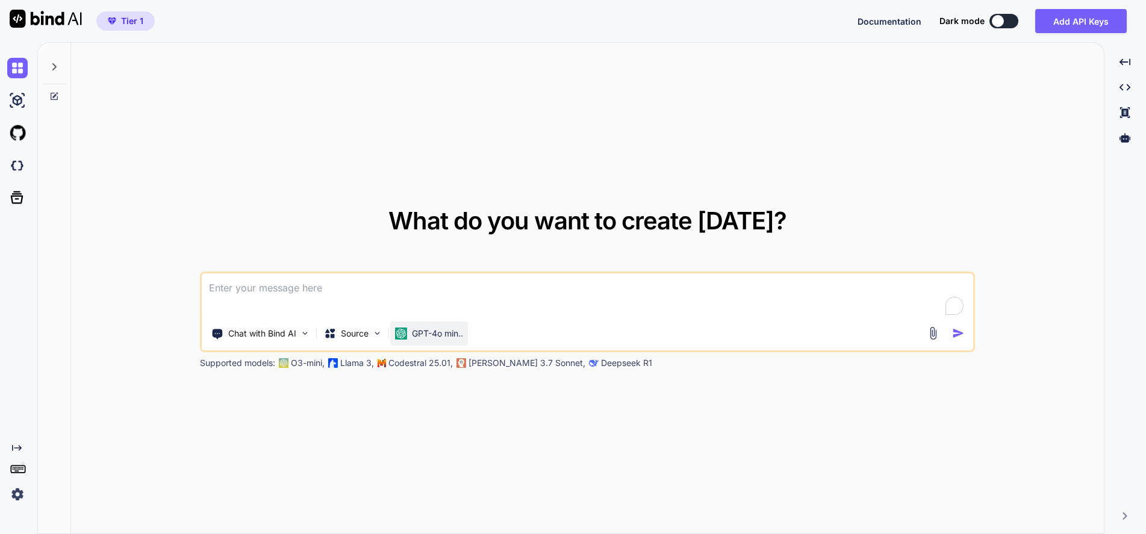
click at [431, 334] on p "GPT-4o min.." at bounding box center [437, 334] width 51 height 12
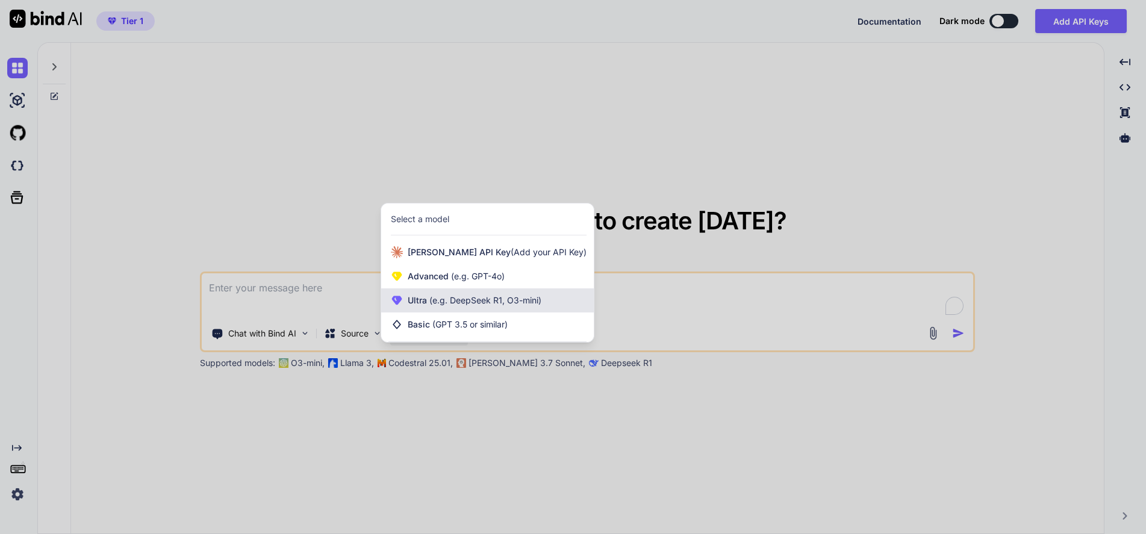
click at [459, 297] on span "(e.g. DeepSeek R1, O3-mini)" at bounding box center [484, 300] width 114 height 10
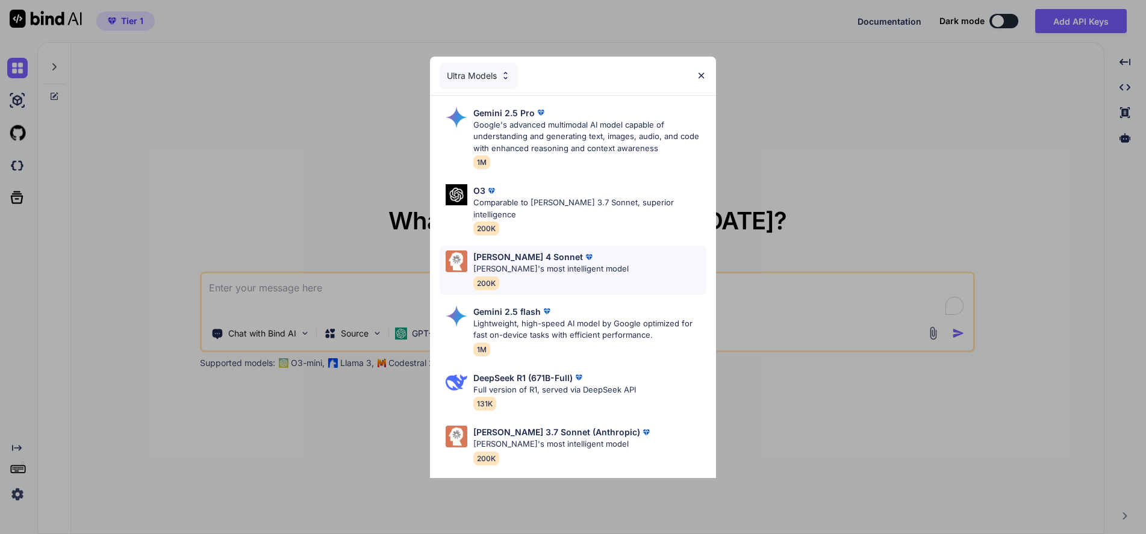
click at [533, 250] on p "[PERSON_NAME] 4 Sonnet" at bounding box center [528, 256] width 110 height 13
type textarea "x"
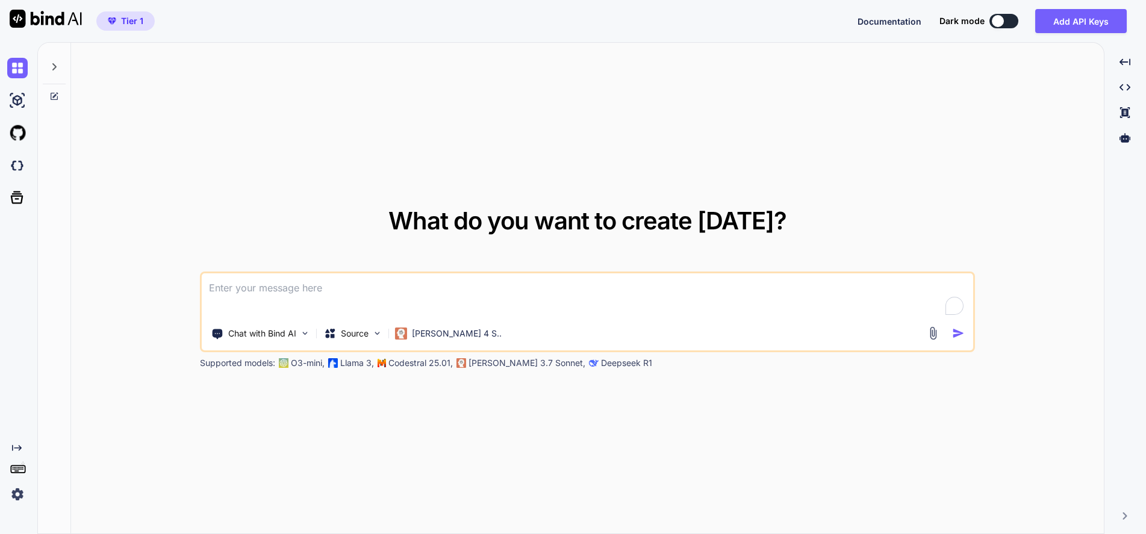
click at [490, 282] on textarea at bounding box center [587, 295] width 771 height 45
type textarea "m"
type textarea "x"
type textarea "ma"
type textarea "x"
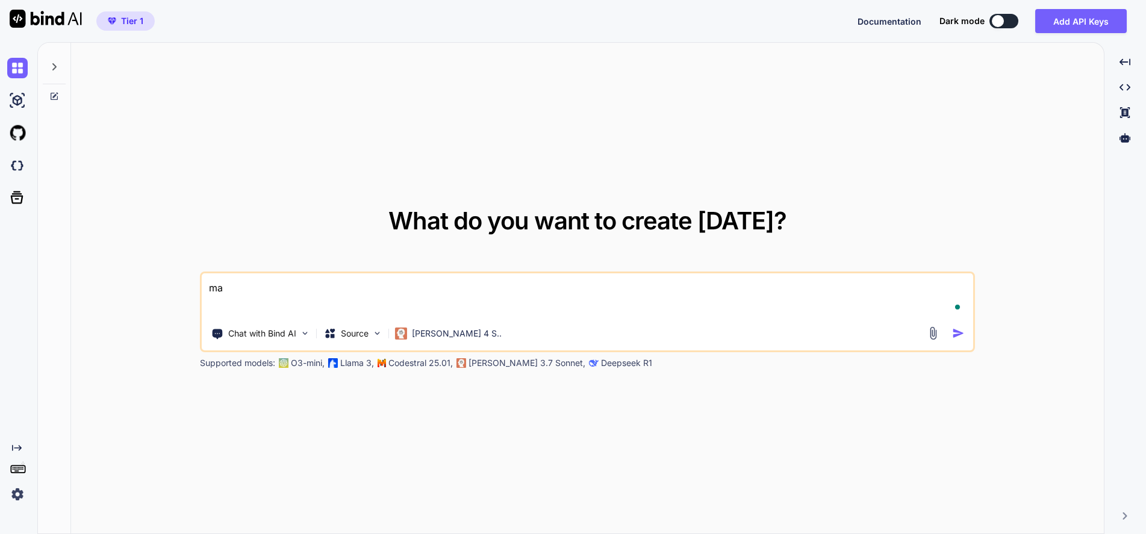
type textarea "mak"
type textarea "x"
type textarea "make"
type textarea "x"
type textarea "make"
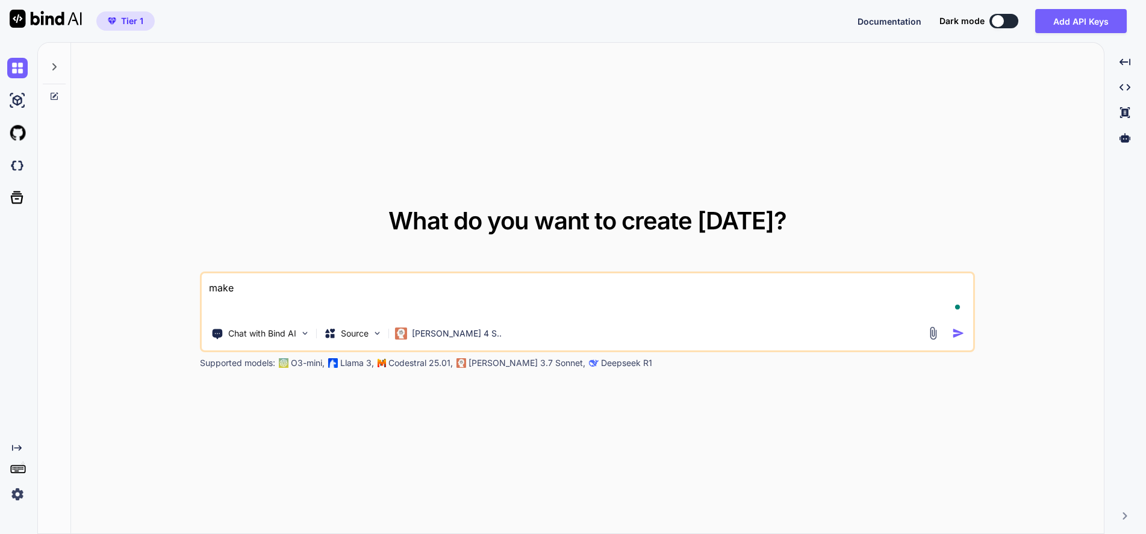
type textarea "x"
type textarea "make b"
type textarea "x"
type textarea "make ba"
type textarea "x"
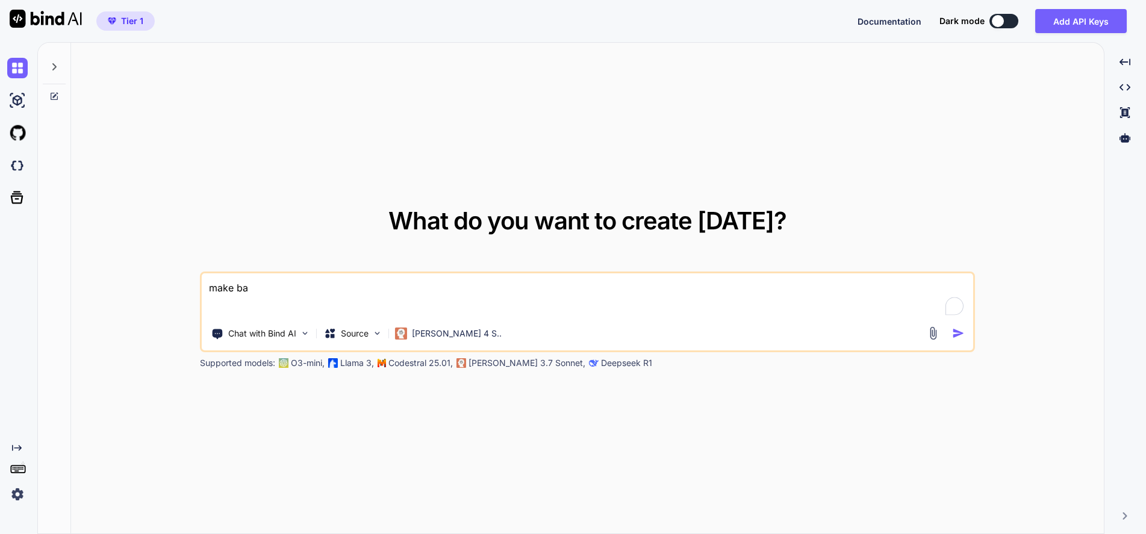
type textarea "make bac"
type textarea "x"
type textarea "make back"
type textarea "x"
type textarea "make [PERSON_NAME]"
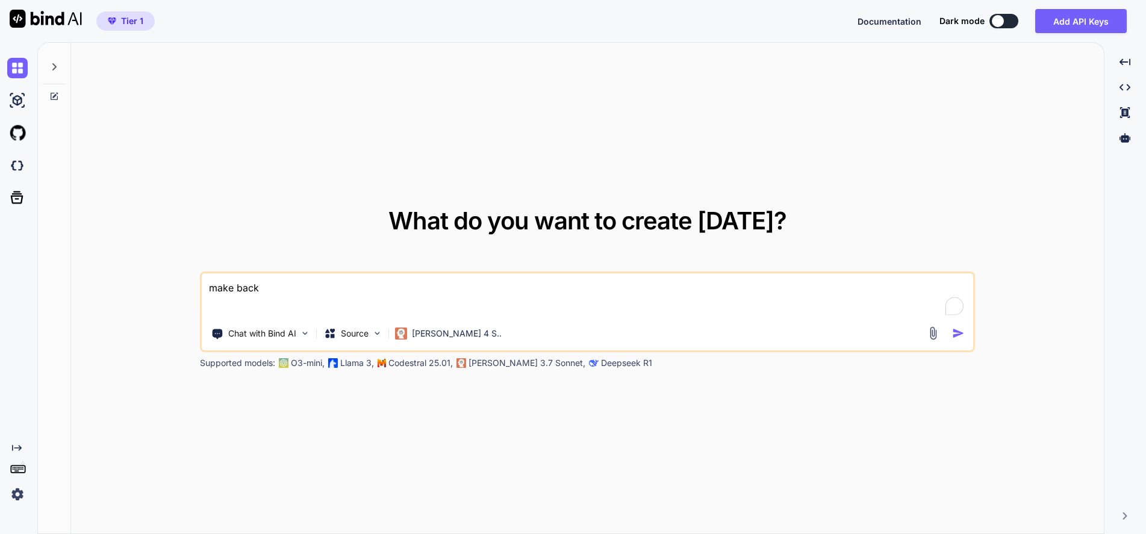
type textarea "x"
type textarea "make [PERSON_NAME]"
type textarea "x"
type textarea "make backend"
type textarea "x"
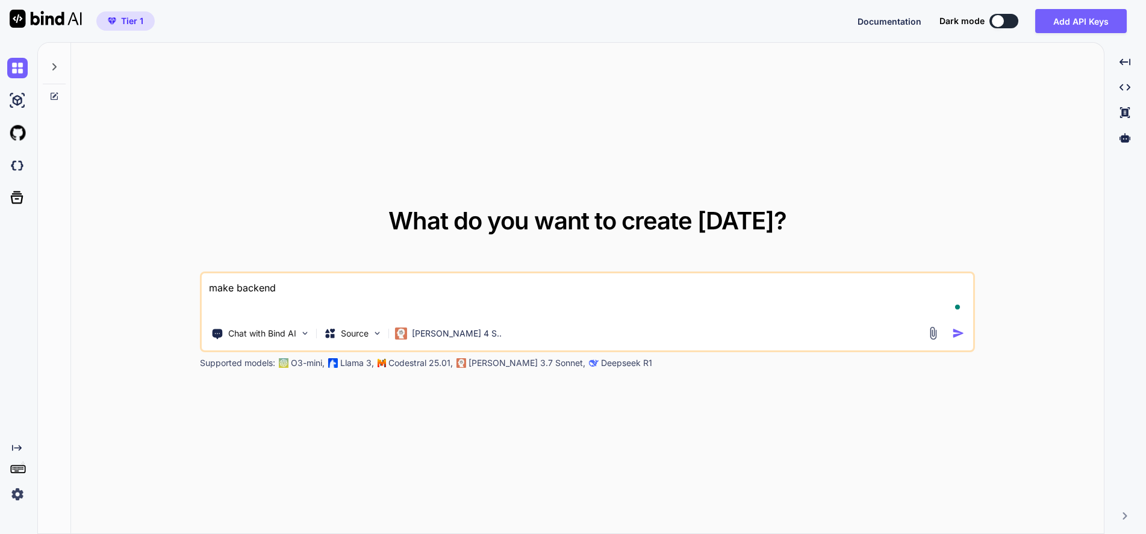
type textarea "make backend"
type textarea "x"
type textarea "make backend o"
type textarea "x"
type textarea "make backend of"
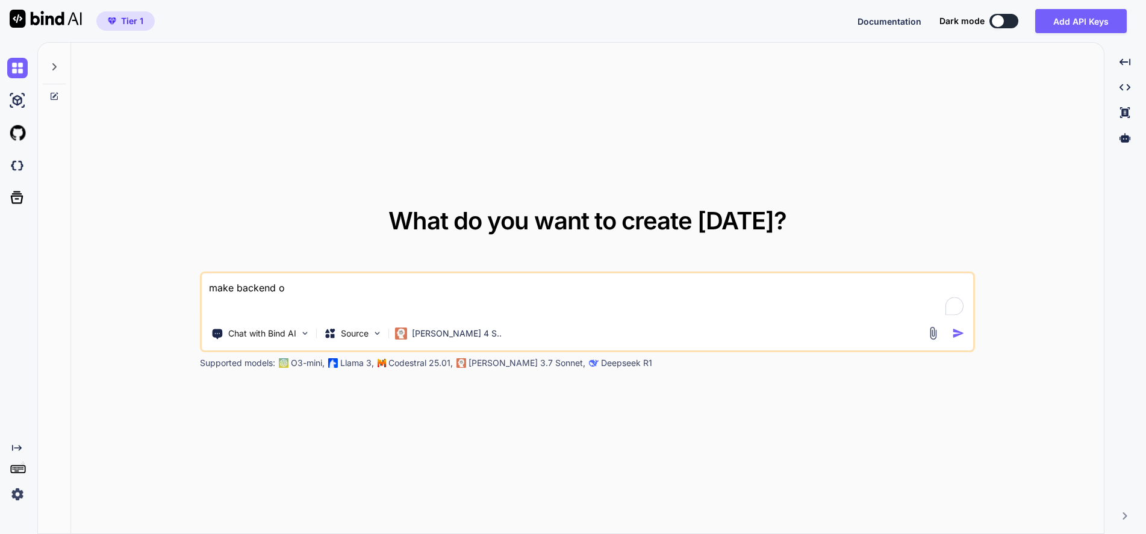
type textarea "x"
type textarea "make backend of"
type textarea "x"
type textarea "make backend of t"
type textarea "x"
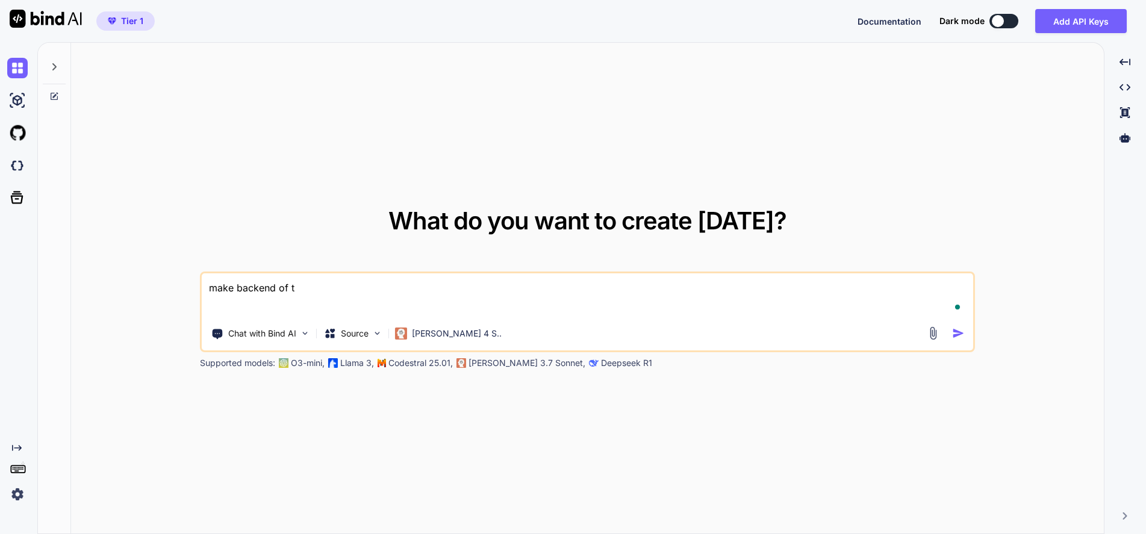
type textarea "make backend of th"
type textarea "x"
type textarea "make backend of thi"
type textarea "x"
type textarea "make backend of this"
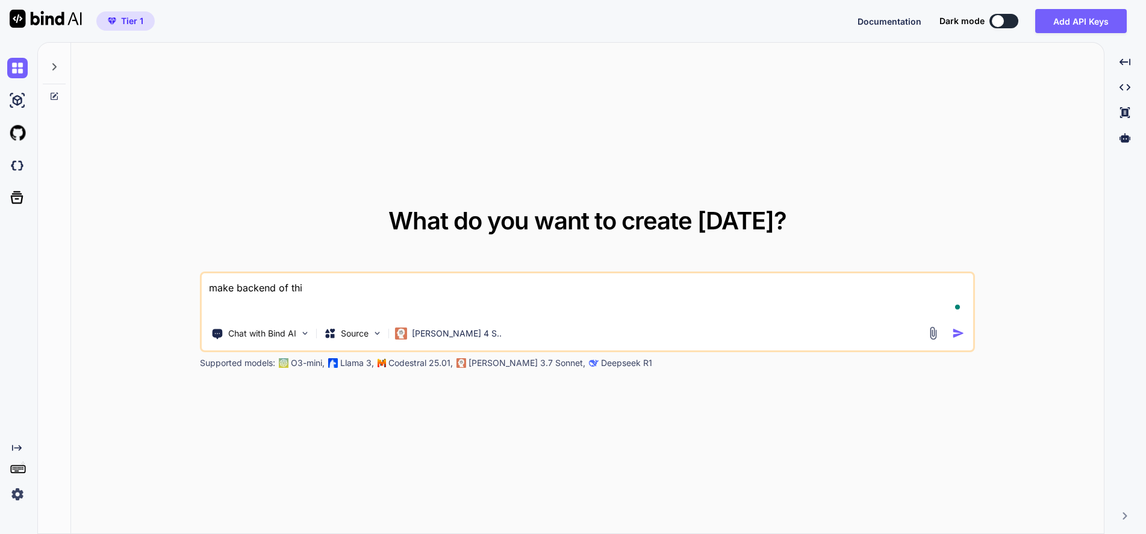
type textarea "x"
type textarea "make backend of this"
type textarea "x"
type textarea "make backend of this w"
type textarea "x"
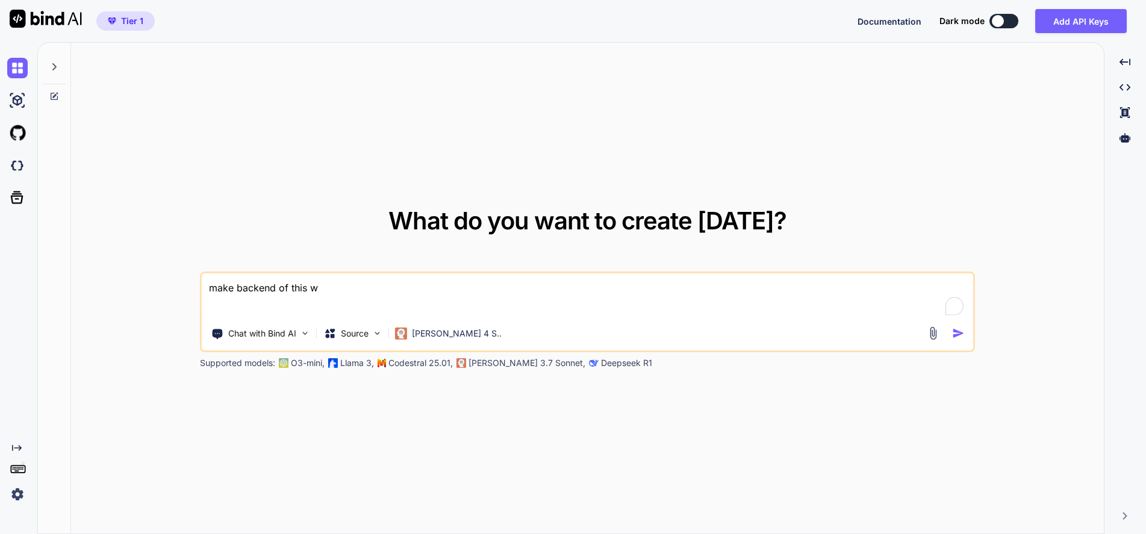
type textarea "make backend of this wi"
type textarea "x"
type textarea "make backend of this wit"
type textarea "x"
type textarea "make backend of this with"
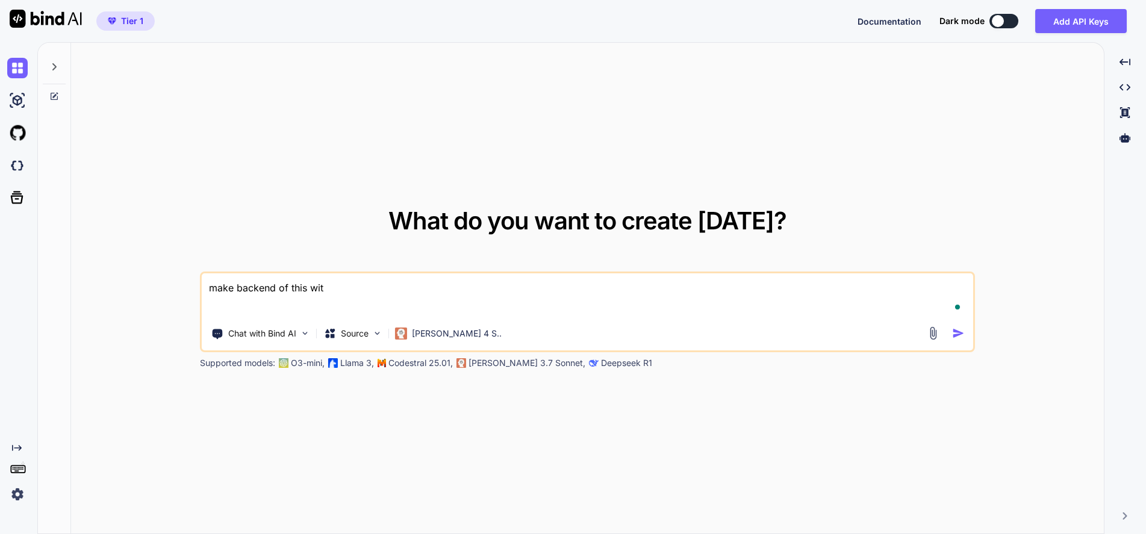
type textarea "x"
type textarea "make backend of this witho"
type textarea "x"
type textarea "make backend of this withou"
type textarea "x"
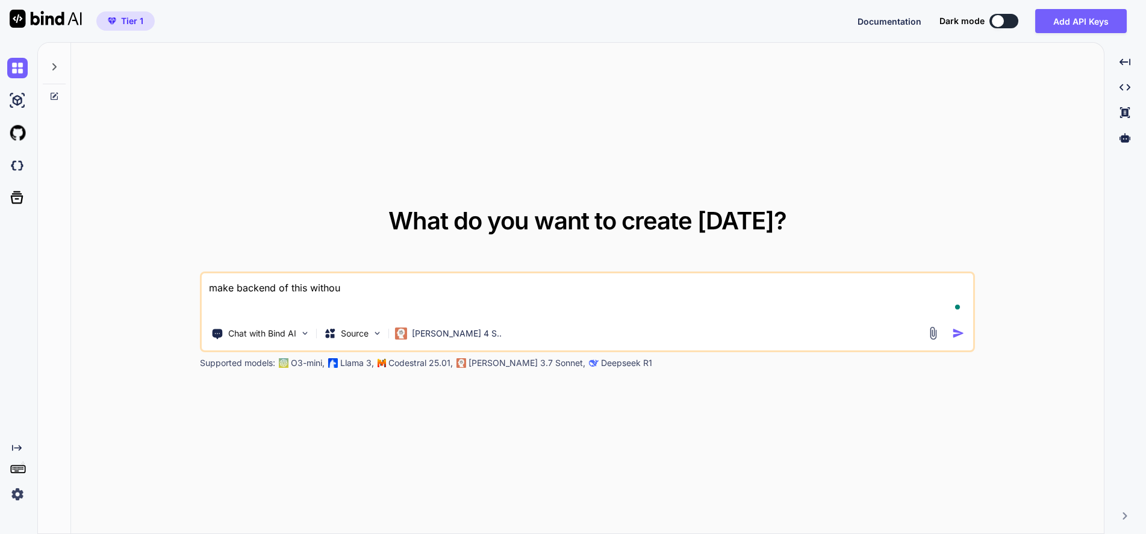
type textarea "make backend of this without"
type textarea "x"
type textarea "make backend of this without"
type textarea "x"
type textarea "make backend of this without r"
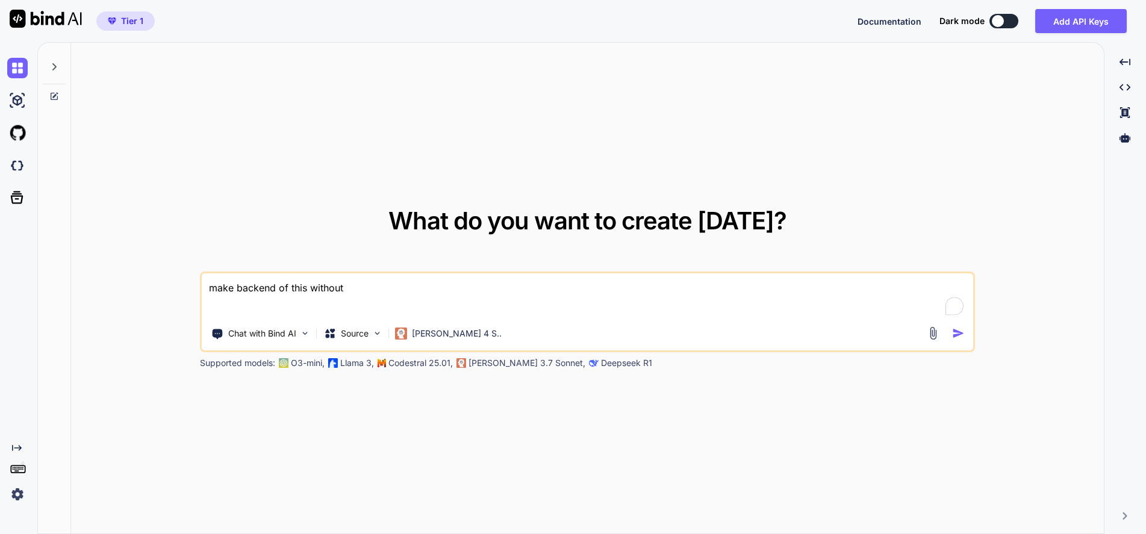
type textarea "x"
type textarea "make backend of this without re"
type textarea "x"
type textarea "make backend of this without req"
type textarea "x"
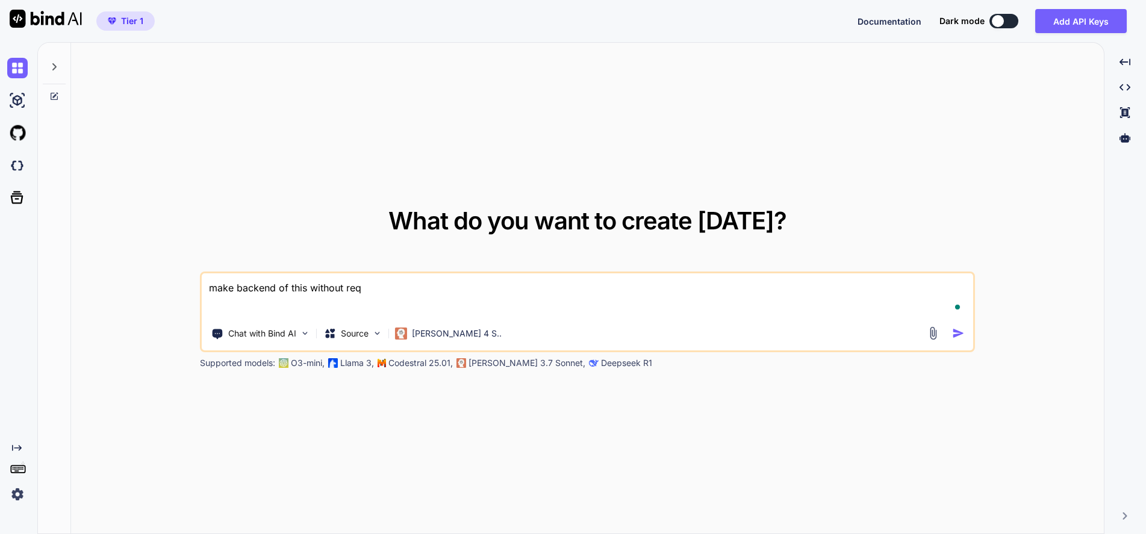
type textarea "make backend of this without requ"
type textarea "x"
type textarea "make backend of this without requi"
type textarea "x"
type textarea "make backend of this without requir"
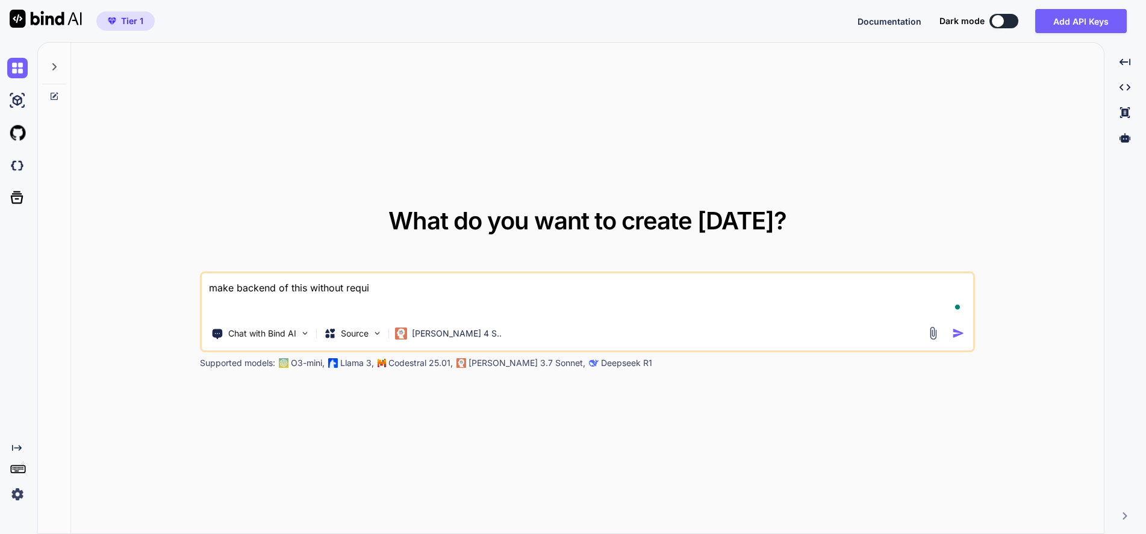
type textarea "x"
type textarea "make backend of this without require"
type textarea "x"
type textarea "make backend of this without require"
type textarea "x"
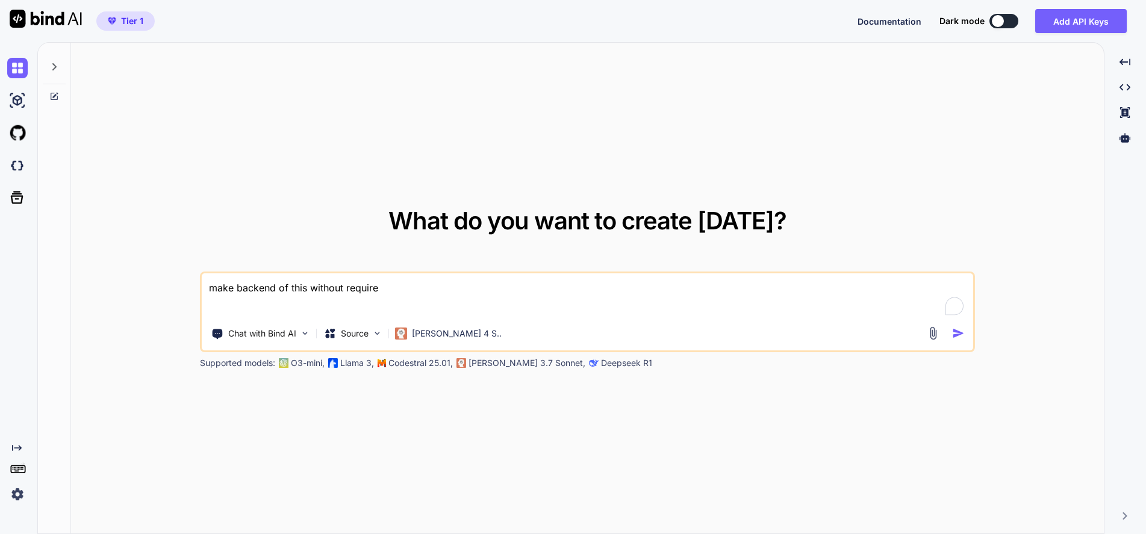
type textarea "make backend of this without require a"
type textarea "x"
type textarea "make backend of this without require ap"
type textarea "x"
type textarea "make backend of this without require api"
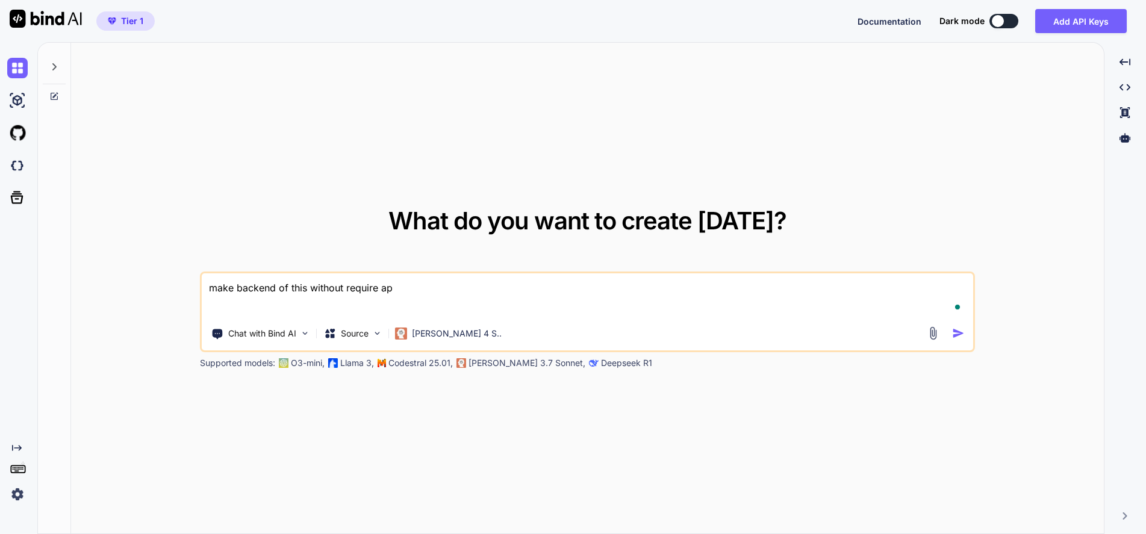
type textarea "x"
type textarea "make backend of this without require api"
type textarea "x"
type textarea "make backend of this without require api ,"
type textarea "x"
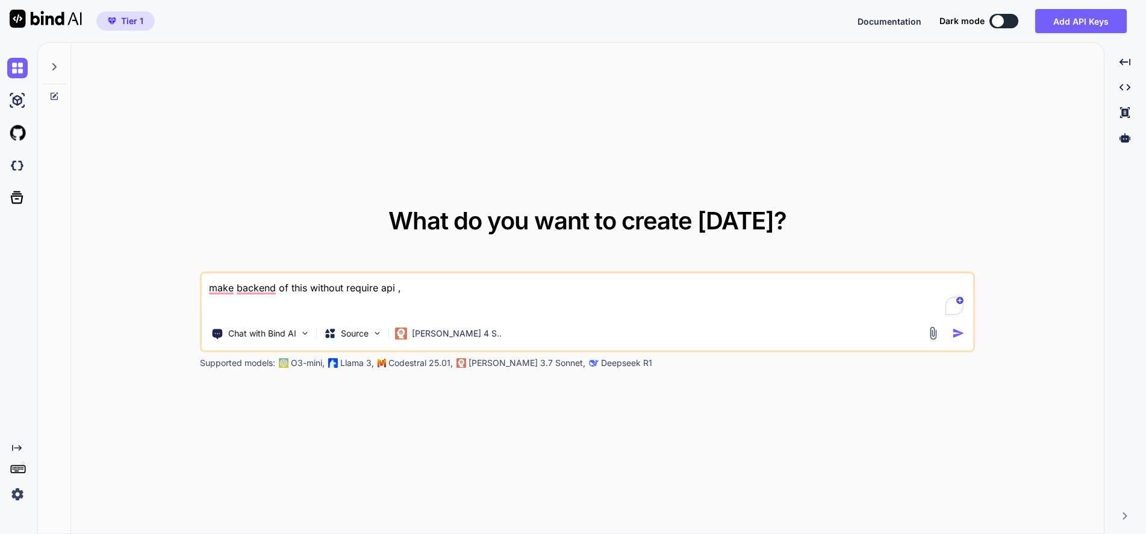
type textarea "make backend of this without require api ,"
type textarea "x"
type textarea "make backend of this without require api , p"
type textarea "x"
type textarea "make backend of this without require api , pr"
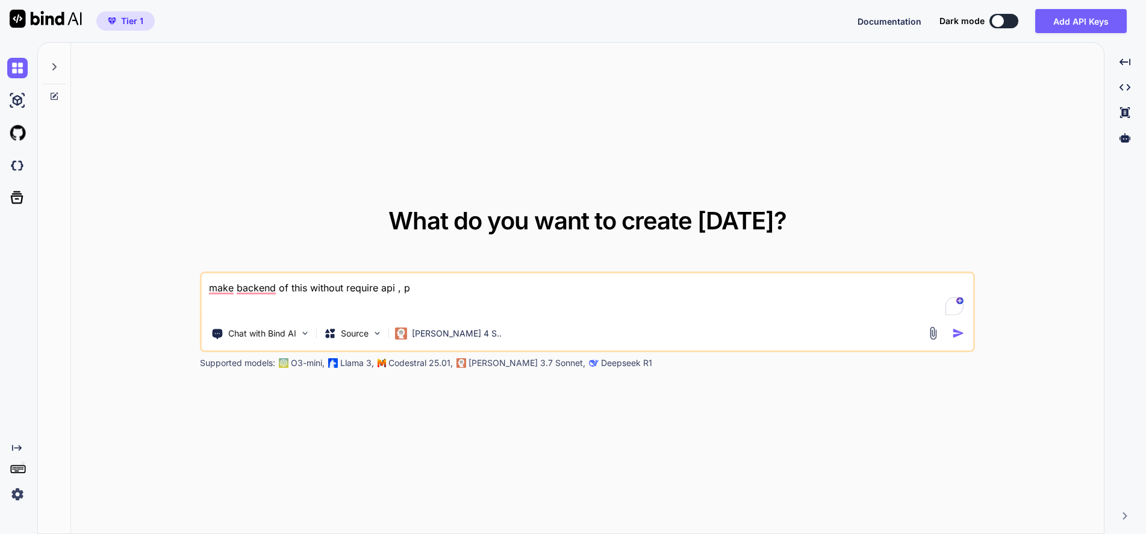
type textarea "x"
type textarea "make backend of this without require api , pro"
type textarea "x"
type textarea "make backend of this without require api , prov"
type textarea "x"
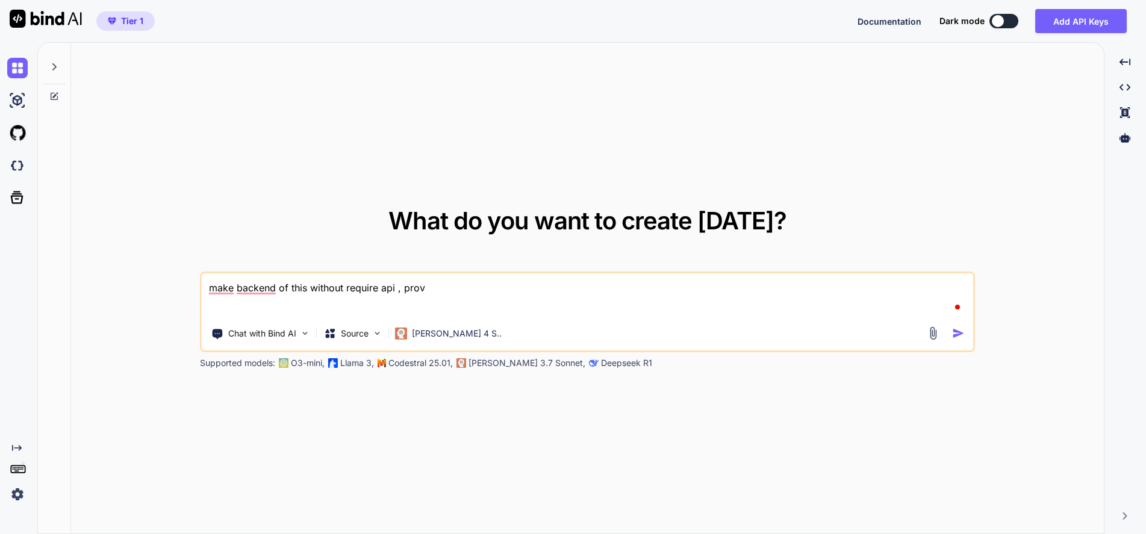
type textarea "make backend of this without require api , provi"
type textarea "x"
type textarea "make backend of this without require api , provid"
type textarea "x"
type textarea "make backend of this without require api , provide"
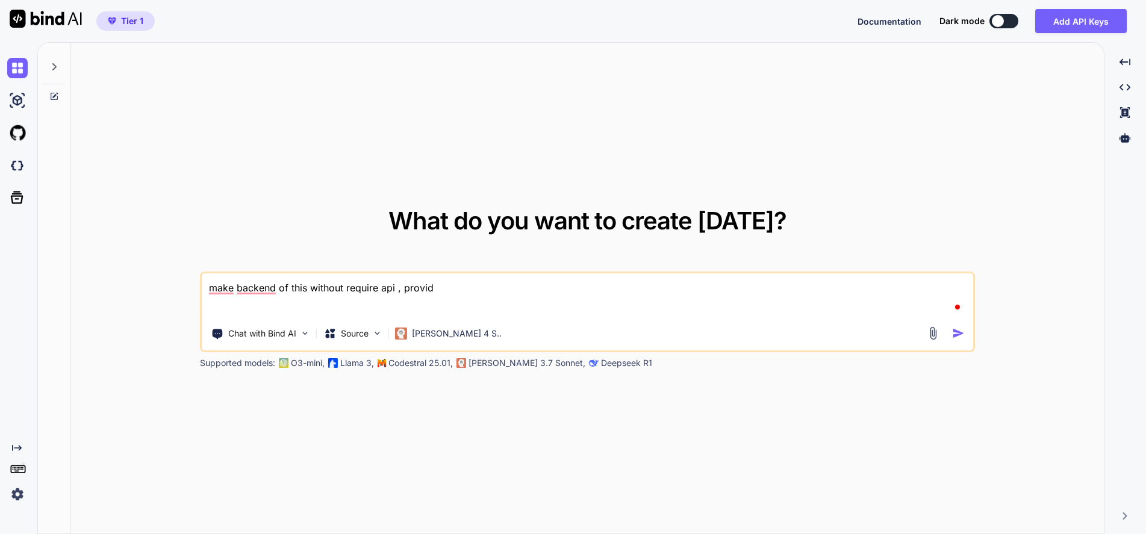
type textarea "x"
type textarea "make backend of this without require api , provide"
type textarea "x"
type textarea "make backend of this without require api , provide e"
type textarea "x"
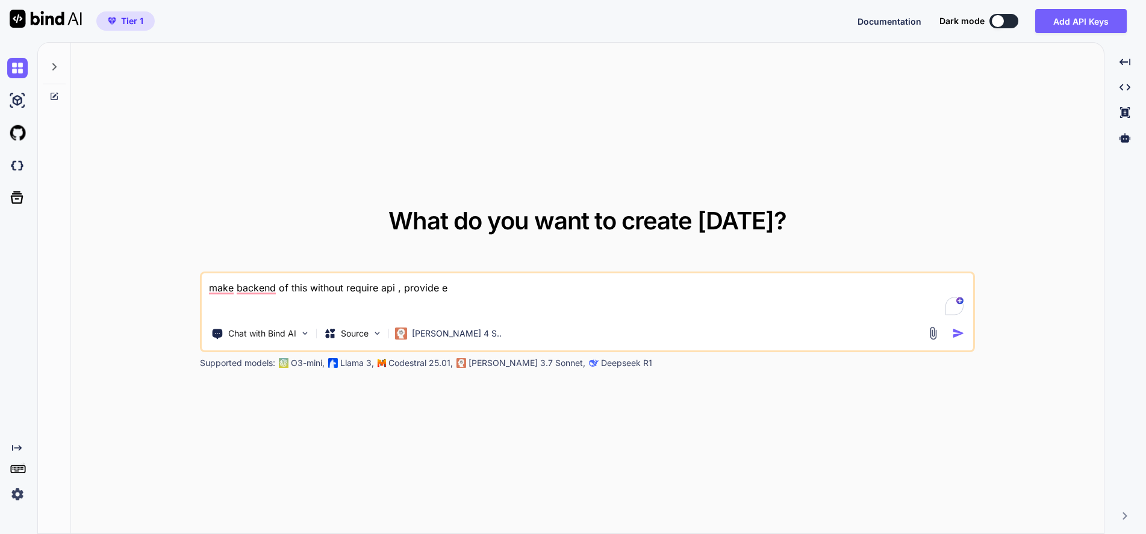
type textarea "make backend of this without require api , provide ea"
type textarea "x"
type textarea "make backend of this without require api , provide eac"
type textarea "x"
type textarea "make backend of this without require api , provide each"
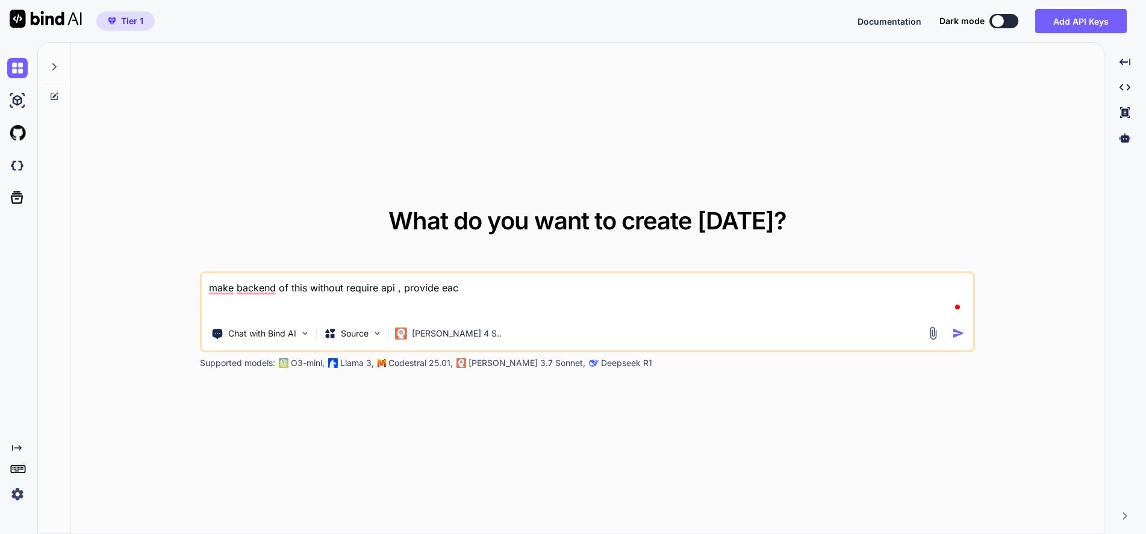
type textarea "x"
type textarea "make backend of this without require api , provide each"
type textarea "x"
type textarea "make backend of this without require api , provide each f"
type textarea "x"
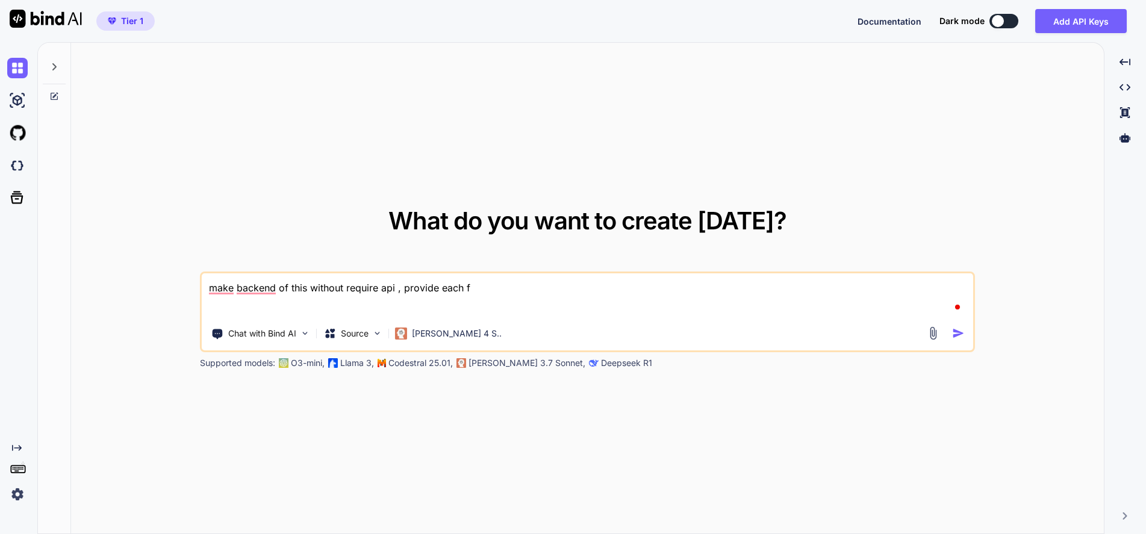
type textarea "make backend of this without require api , provide each fu"
type textarea "x"
type textarea "make backend of this without require api , provide each ful"
type textarea "x"
type textarea "make backend of this without require api , provide each full"
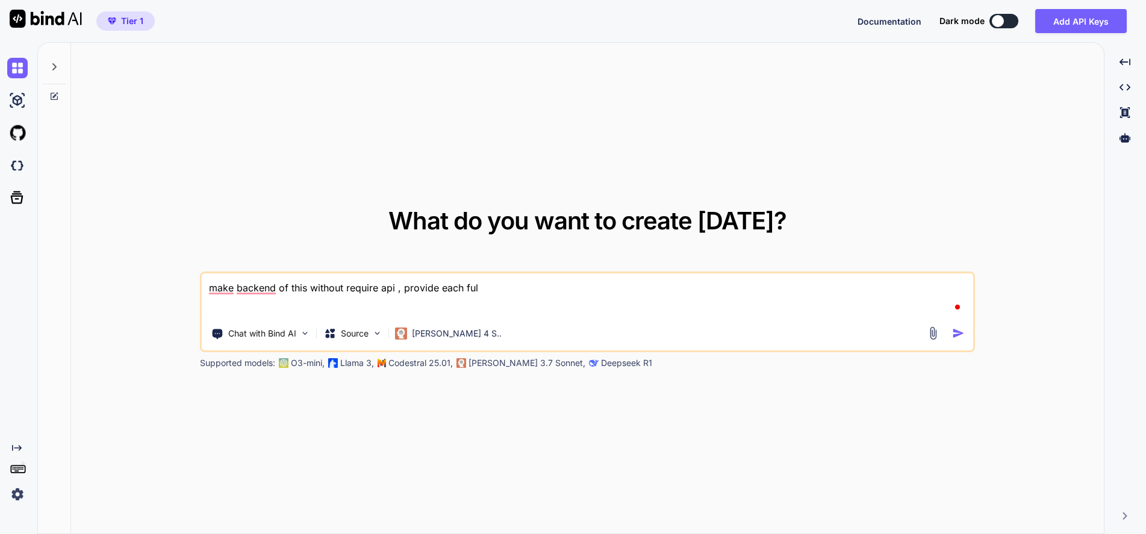
type textarea "x"
type textarea "make backend of this without require api , provide each full"
type textarea "x"
type textarea "make backend of this without require api , provide each full c"
type textarea "x"
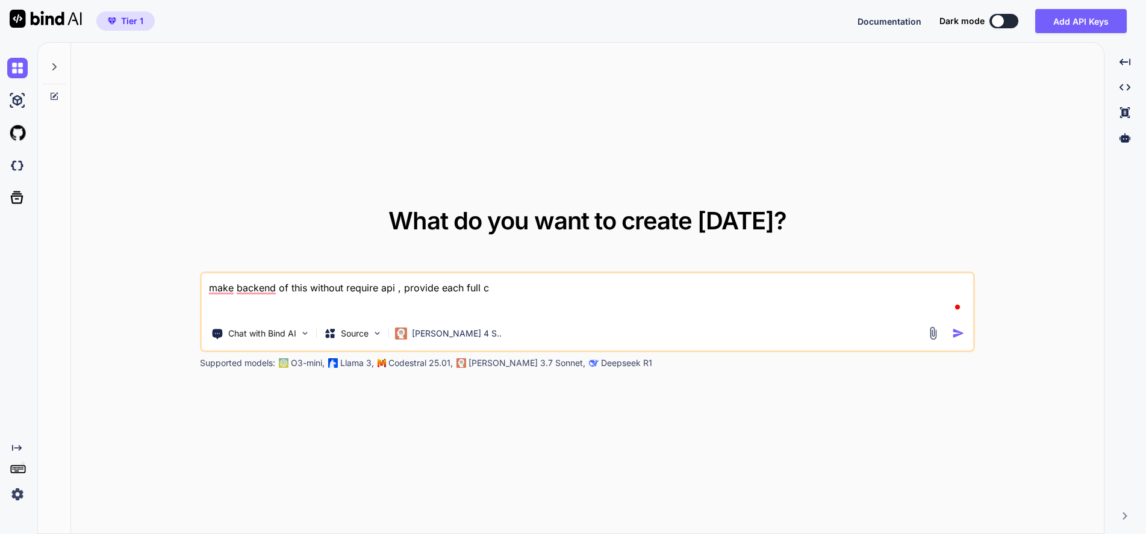
type textarea "make backend of this without require api , provide each full co"
type textarea "x"
type textarea "make backend of this without require api , provide each full cosd"
type textarea "x"
type textarea "make backend of this without require api , provide each full cosde"
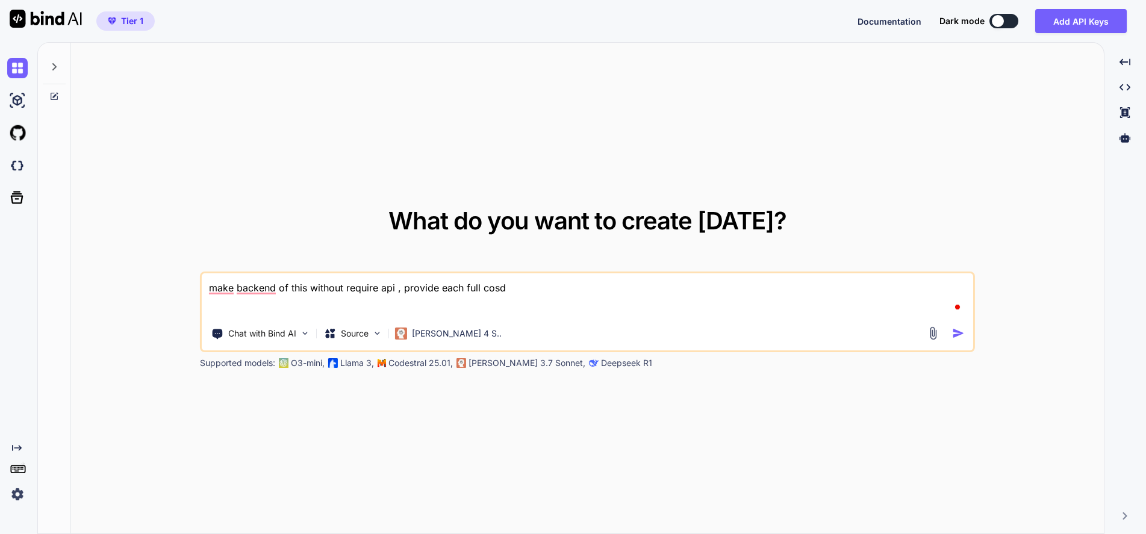
type textarea "x"
type textarea "make backend of this without require api , provide each full cosde"
type textarea "x"
type textarea "make backend of this without require api , provide each full cosde"
type textarea "x"
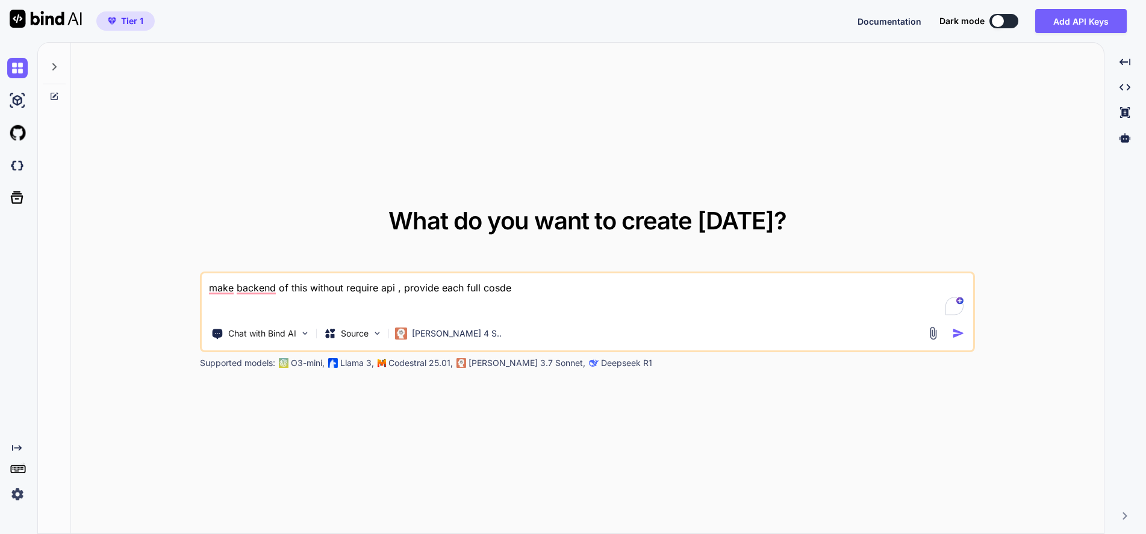
type textarea "make backend of this without require api , provide each full cosd"
type textarea "x"
type textarea "make backend of this without require api , provide each full cos"
type textarea "x"
type textarea "make backend of this without require api , provide each full co"
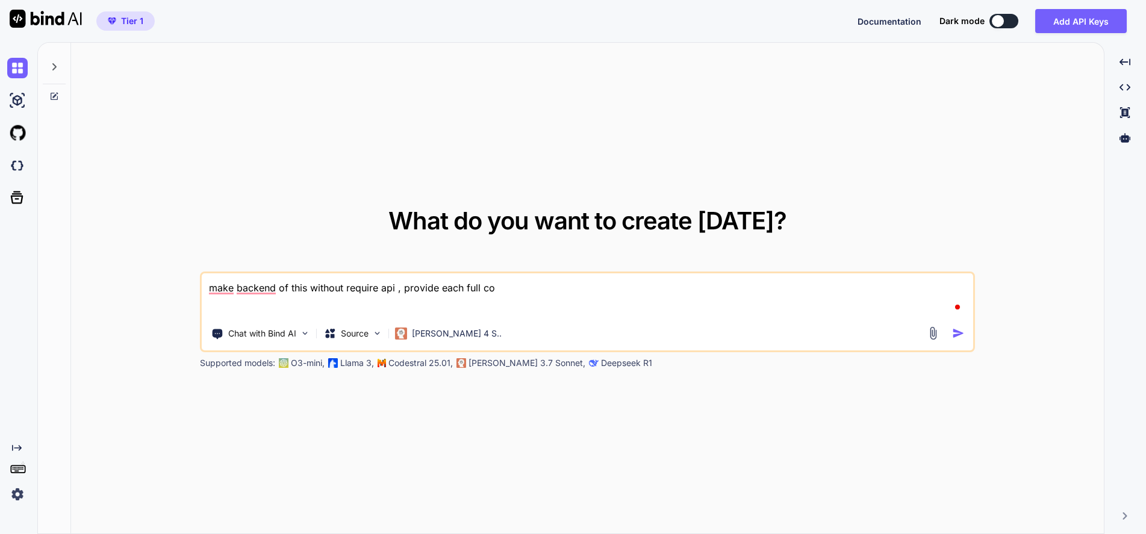
type textarea "x"
type textarea "make backend of this without require api , provide each full c"
type textarea "x"
type textarea "make backend of this without require api , provide each full co"
type textarea "x"
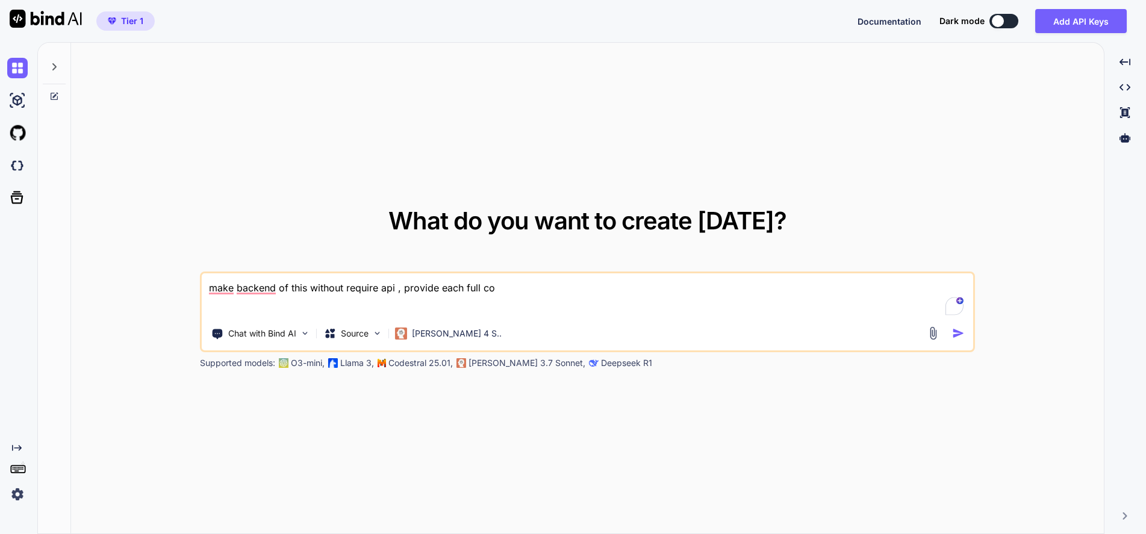
type textarea "make backend of this without require api , provide each full cod"
type textarea "x"
type textarea "make backend of this without require api , provide each full code"
type textarea "x"
type textarea "make backend of this without require api , provide each full code"
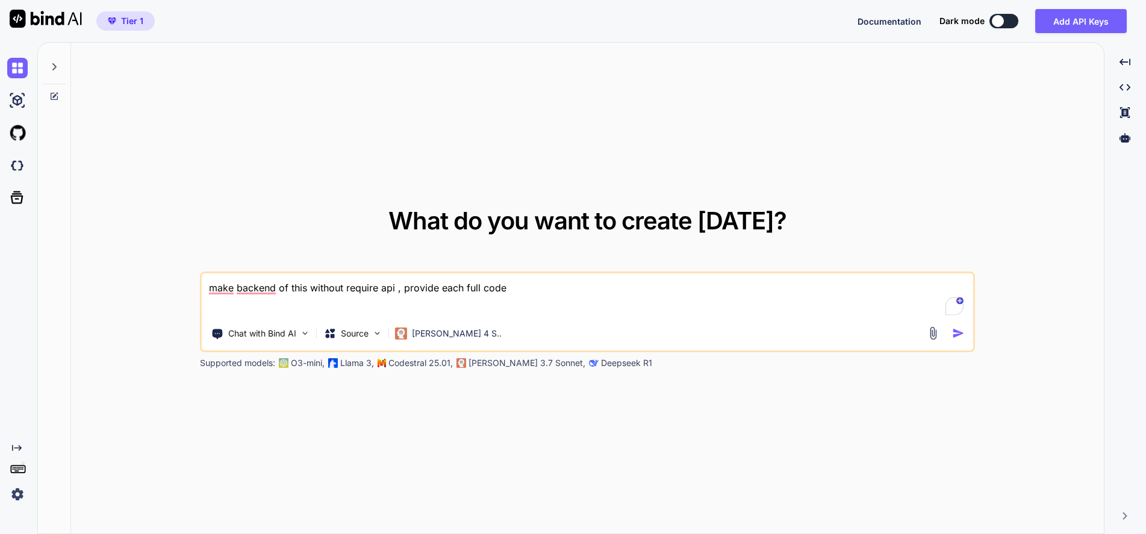
type textarea "x"
type textarea "make backend of this without require api , provide each full code -"
type textarea "x"
type textarea "make backend of this without require api , provide each full code -"
type textarea "x"
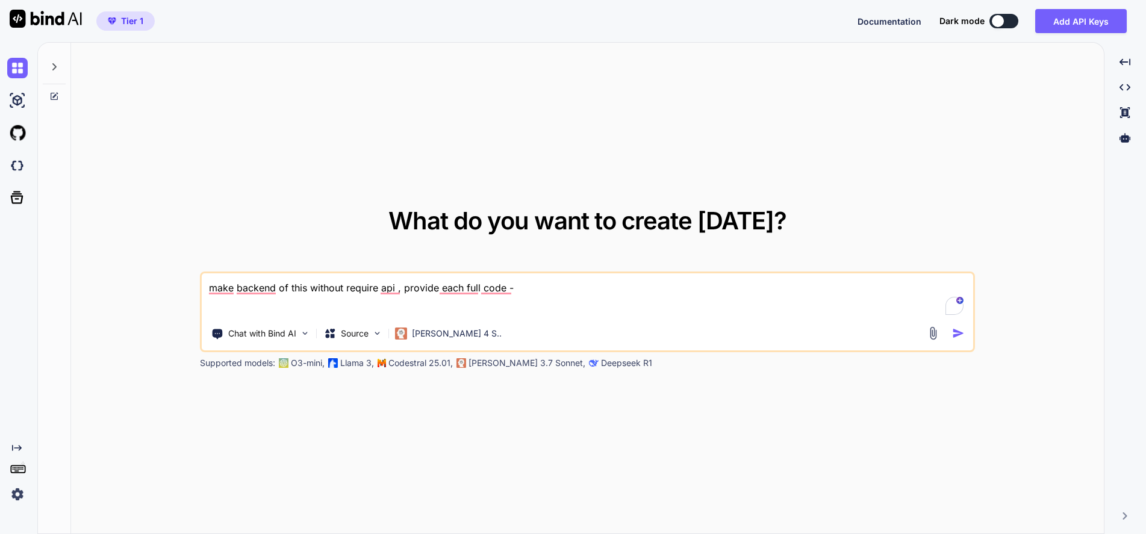
paste textarea "lorem.ipsu - "<!DOLORSI amet> <cons adip="el"> <sedd> <eius tempori="UTL-9"> <e…"
type textarea "lore ipsumdo si amet consect adipisc eli , seddoei temp inci utla - etdol.magn …"
type textarea "x"
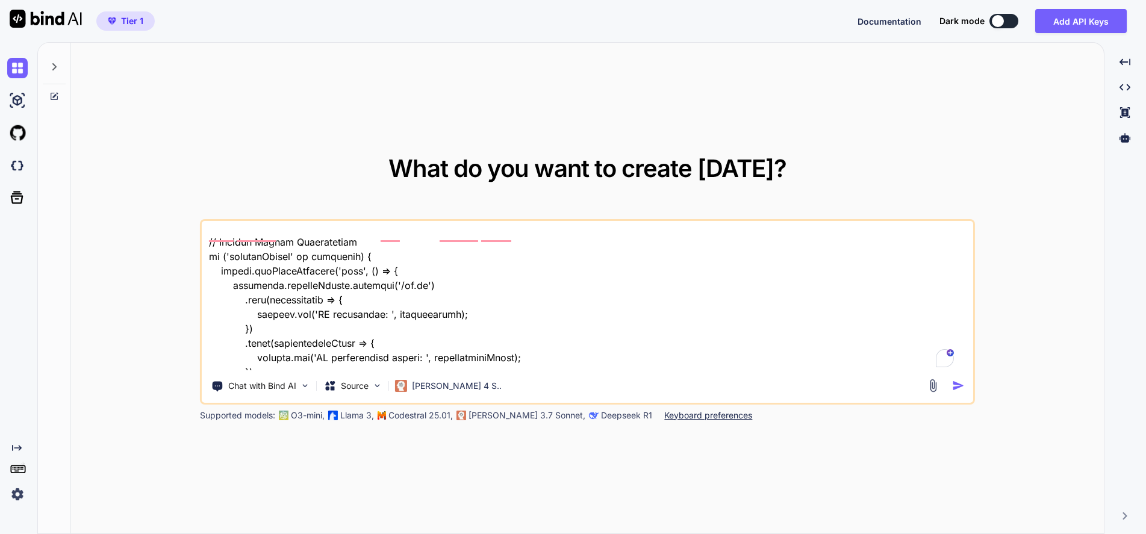
scroll to position [94982, 0]
type textarea "lore ipsumdo si amet consect adipisc eli , seddoei temp inci utla - etdol.magn …"
click at [953, 390] on img "button" at bounding box center [957, 385] width 13 height 13
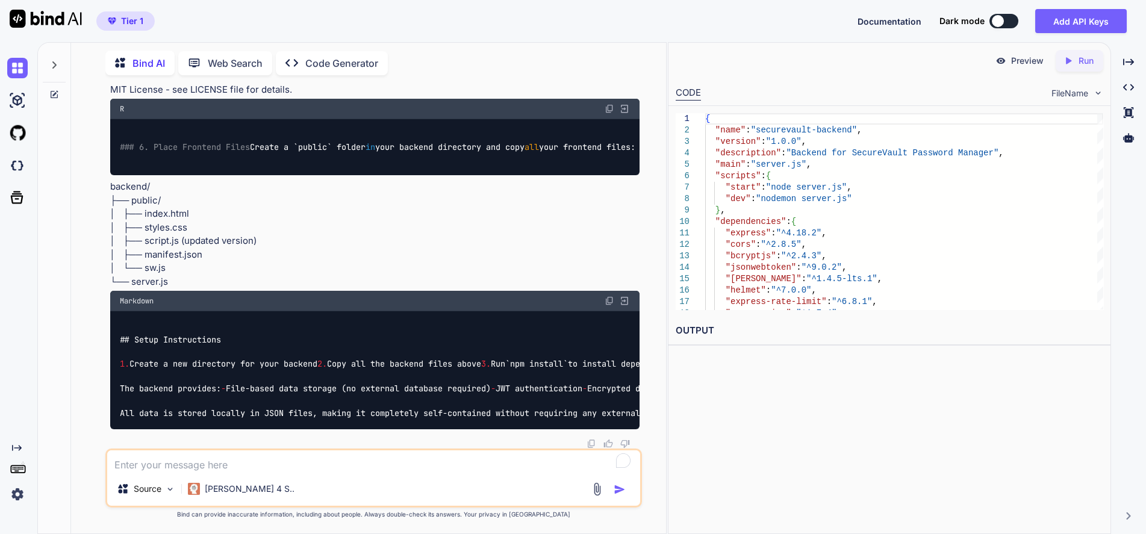
scroll to position [35538, 0]
click at [243, 462] on textarea at bounding box center [373, 461] width 533 height 22
type textarea "x"
type textarea "m"
type textarea "x"
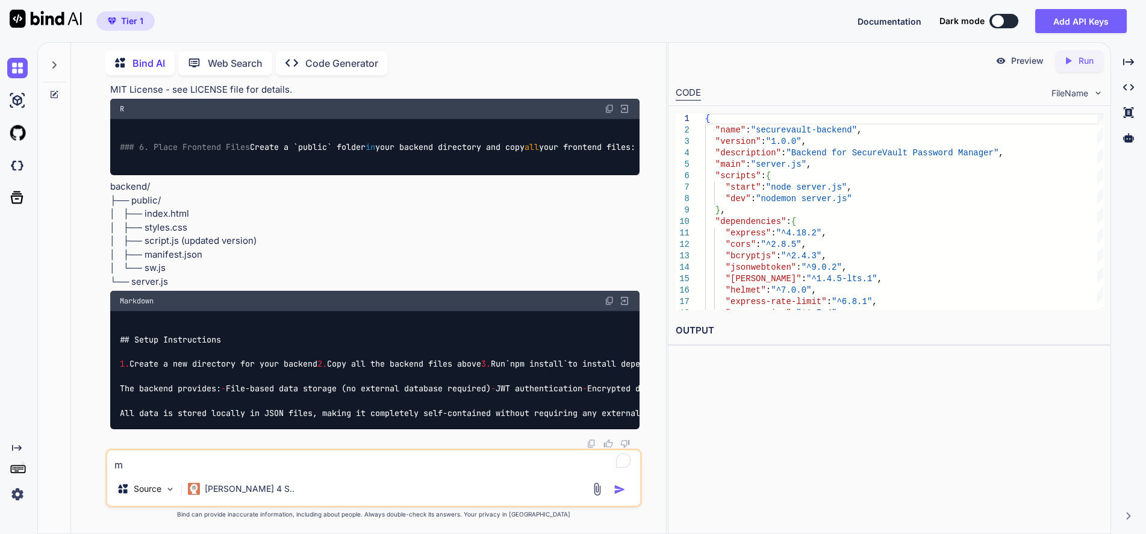
type textarea "ma"
type textarea "x"
type textarea "mak"
type textarea "x"
type textarea "make"
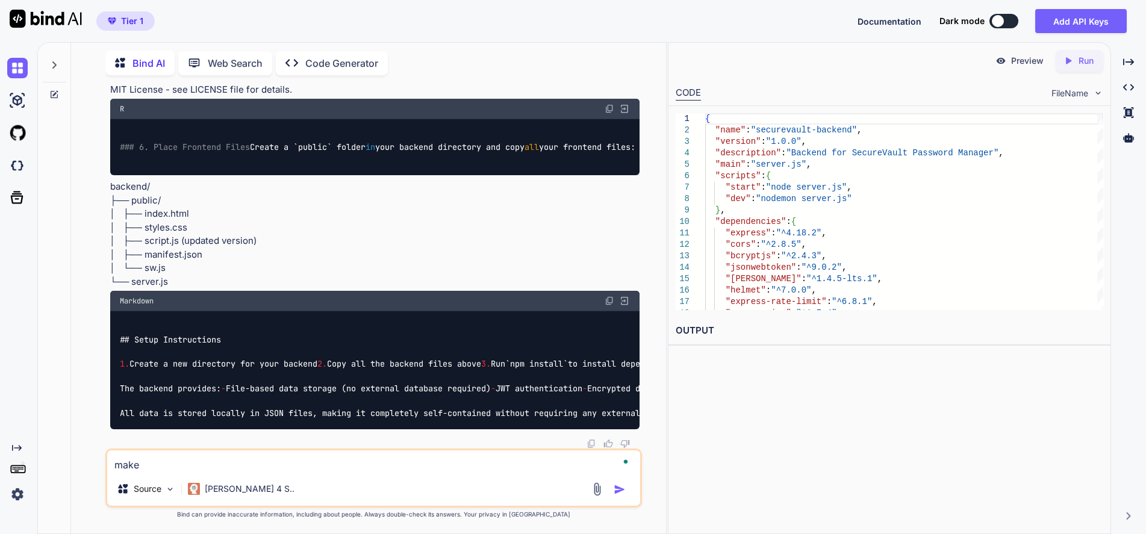
type textarea "x"
type textarea "make"
type textarea "x"
type textarea "make i"
type textarea "x"
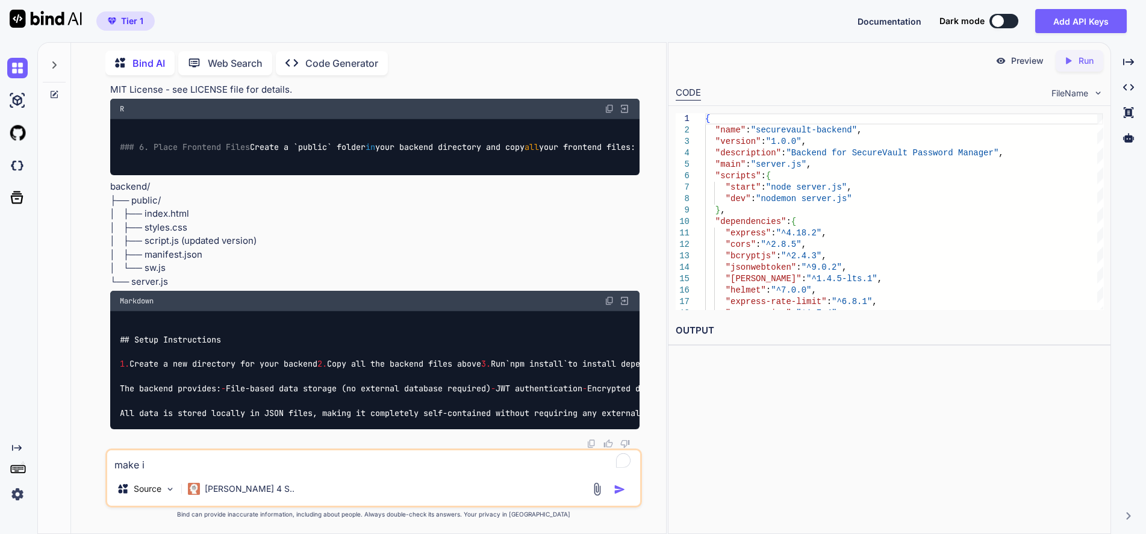
type textarea "make it"
type textarea "x"
type textarea "make it"
type textarea "x"
type textarea "make it b"
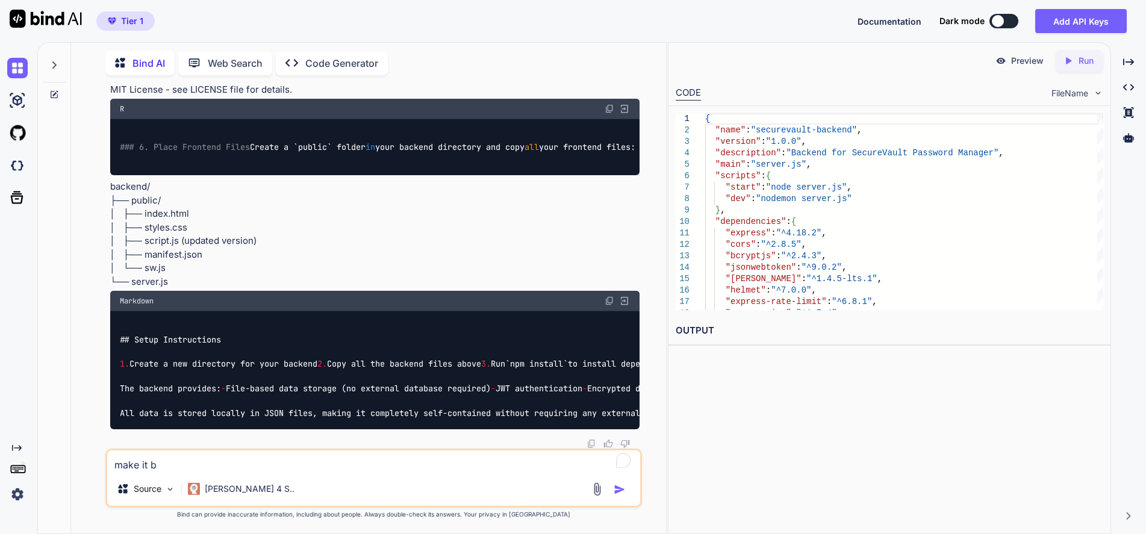
type textarea "x"
type textarea "make it ba"
type textarea "x"
type textarea "make it bas"
type textarea "x"
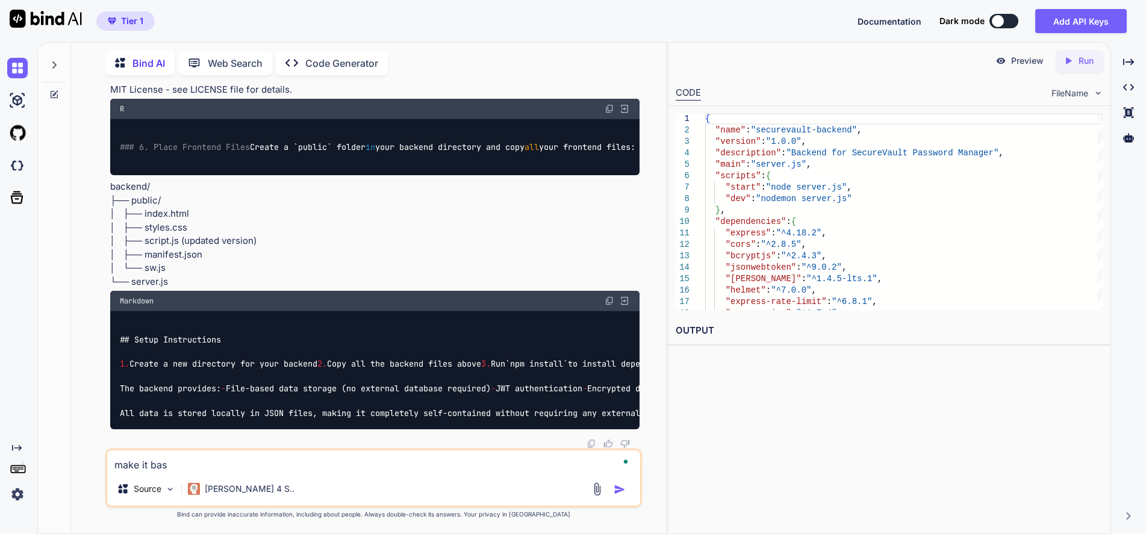
type textarea "make it base"
type textarea "x"
type textarea "make it based"
type textarea "x"
type textarea "make it based"
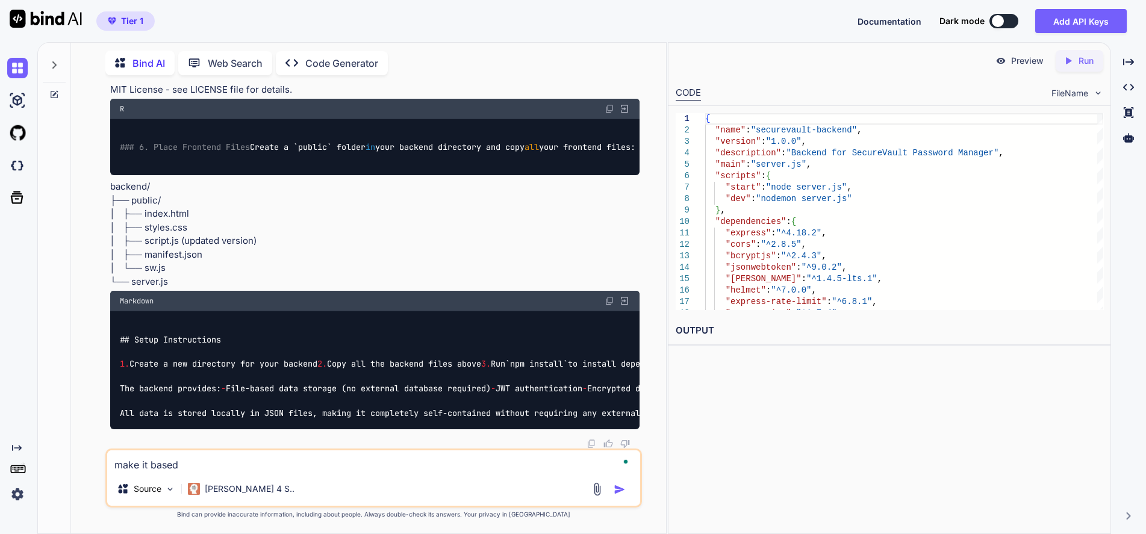
type textarea "x"
type textarea "make it based o"
type textarea "x"
type textarea "make it based on"
type textarea "x"
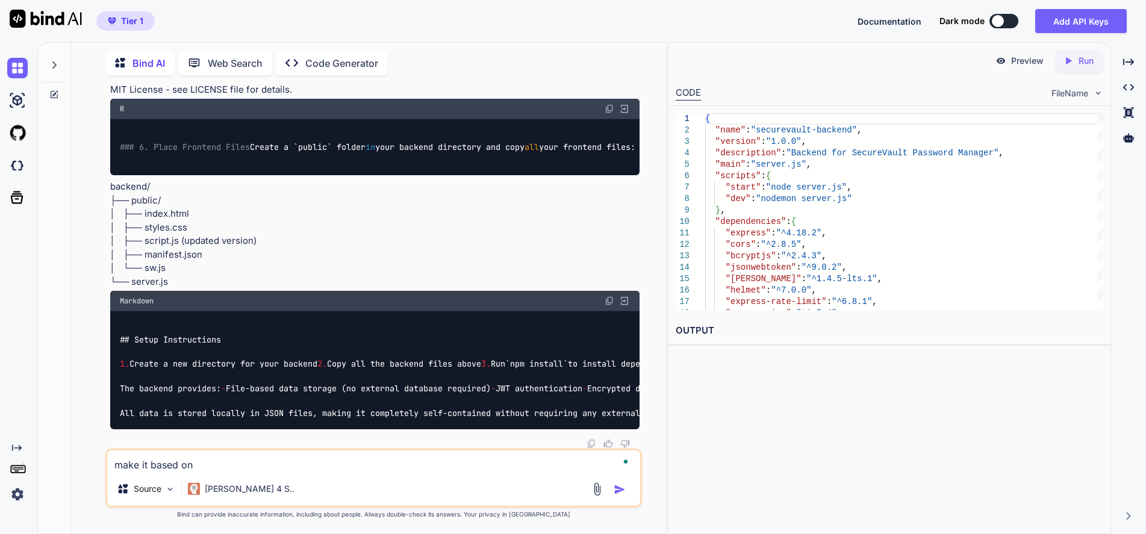
type textarea "make it based on"
type textarea "x"
type textarea "make it based on l"
type textarea "x"
type textarea "make it based on lo"
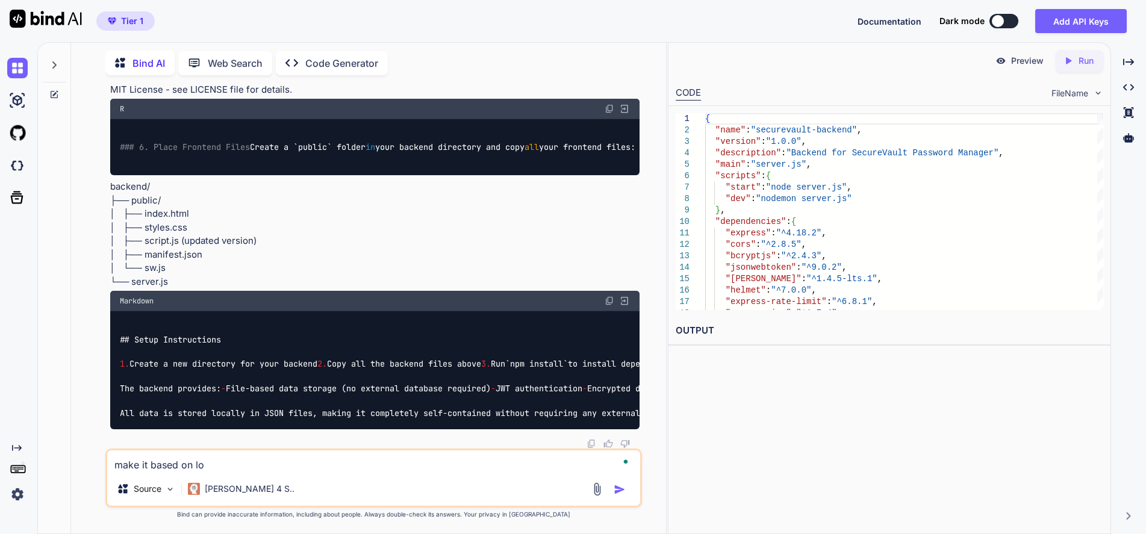
type textarea "x"
type textarea "make it based on loc"
type textarea "x"
type textarea "make it based on loca"
click at [617, 488] on img "button" at bounding box center [620, 490] width 12 height 12
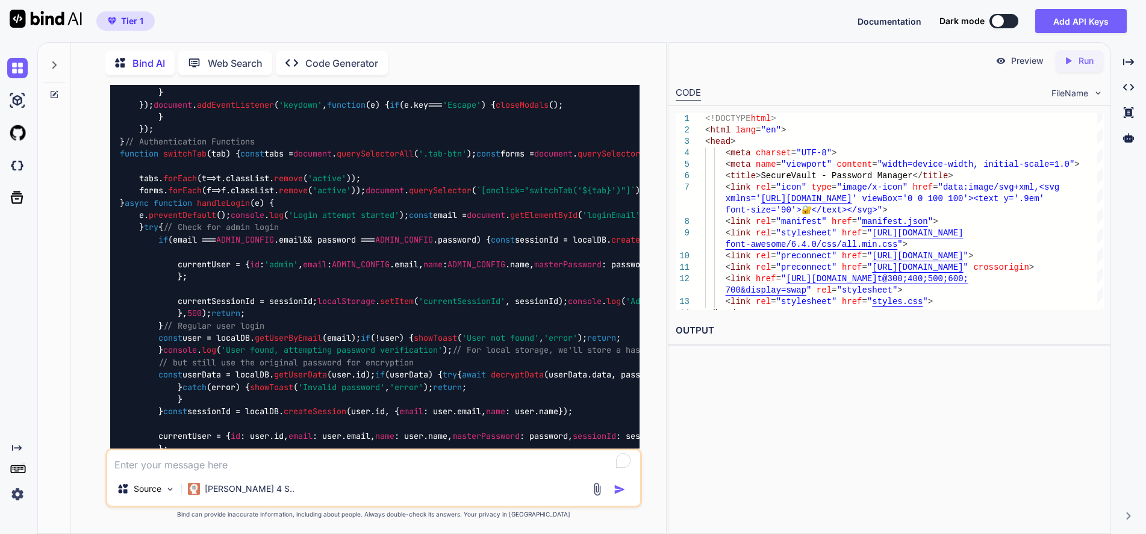
scroll to position [35928, 0]
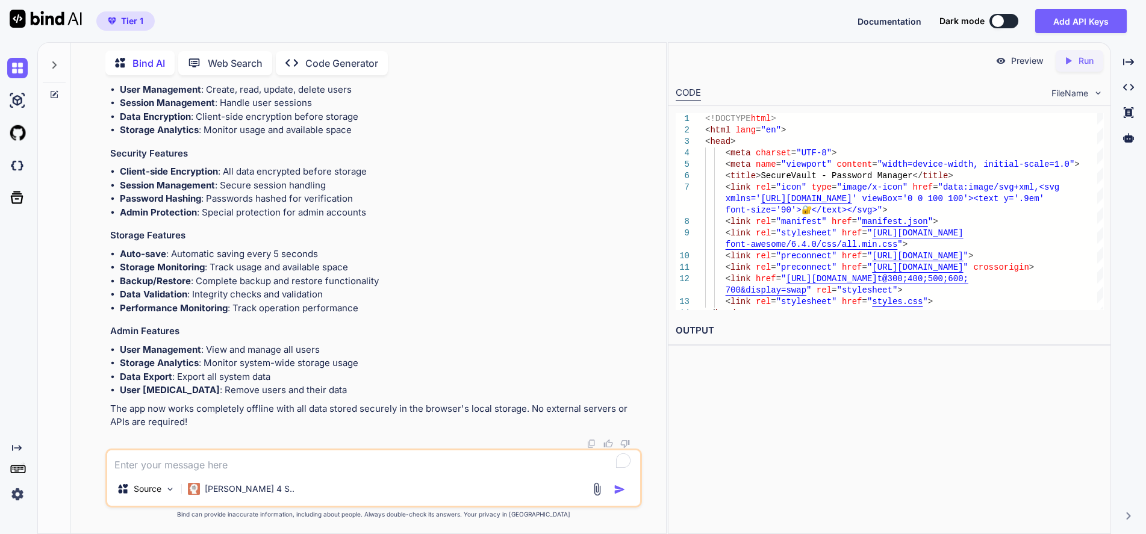
scroll to position [42973, 0]
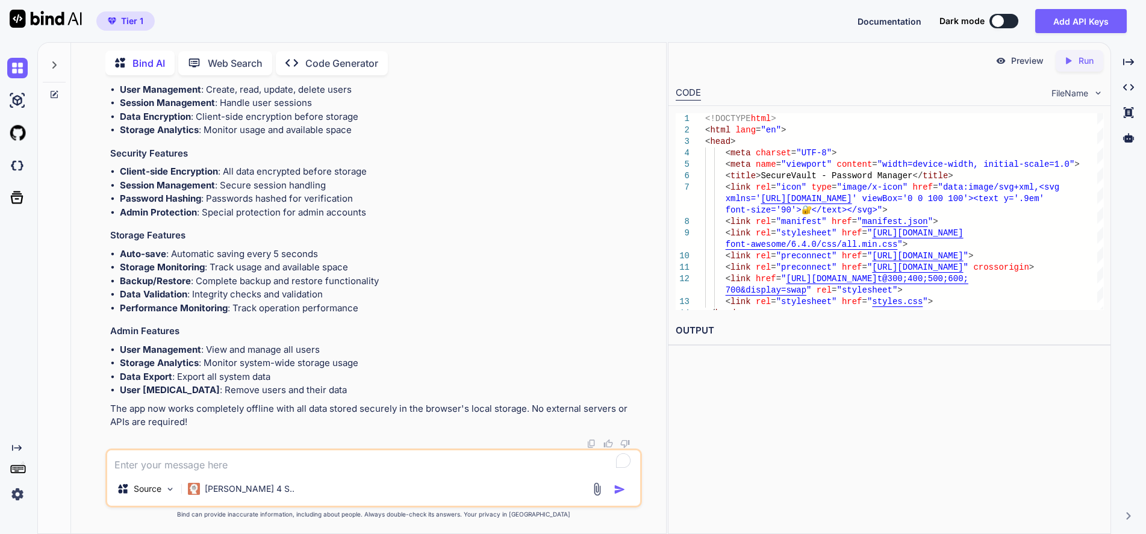
click at [266, 461] on textarea at bounding box center [373, 461] width 533 height 22
click at [390, 462] on textarea "provide script.js full file now search option search anywhare not only specific…" at bounding box center [373, 461] width 533 height 22
click at [617, 490] on img "button" at bounding box center [620, 490] width 12 height 12
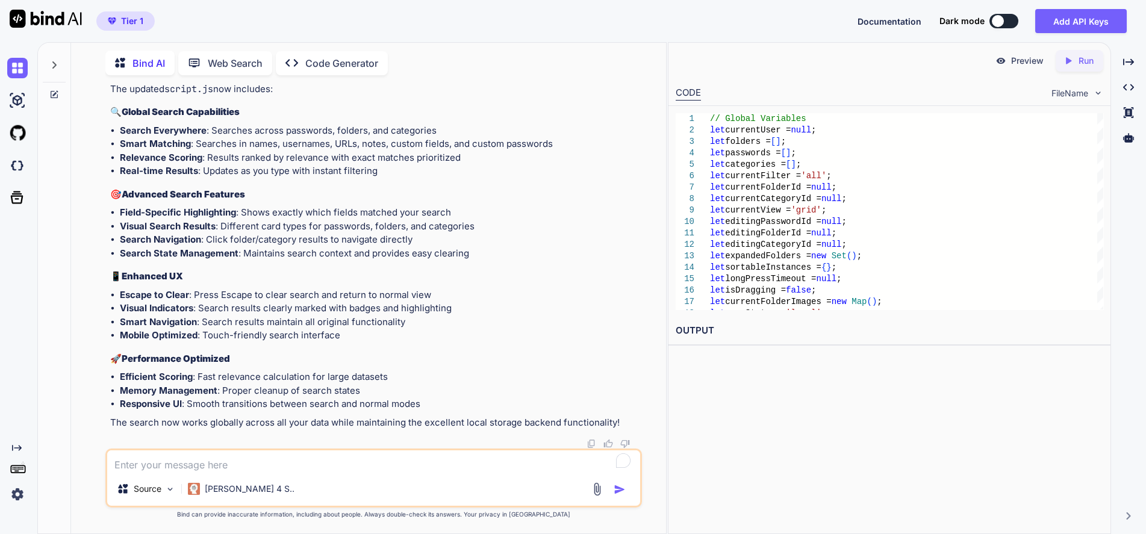
scroll to position [64880, 0]
click at [249, 458] on textarea at bounding box center [373, 461] width 533 height 22
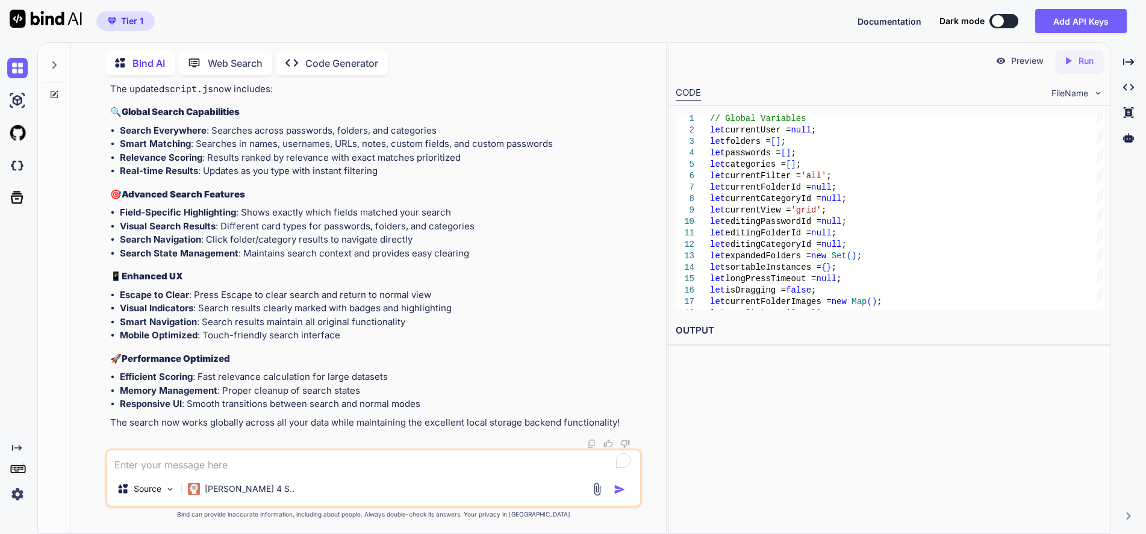
click at [232, 452] on textarea at bounding box center [373, 461] width 533 height 22
click at [226, 459] on textarea at bounding box center [373, 461] width 533 height 22
click at [624, 488] on img "button" at bounding box center [620, 490] width 12 height 12
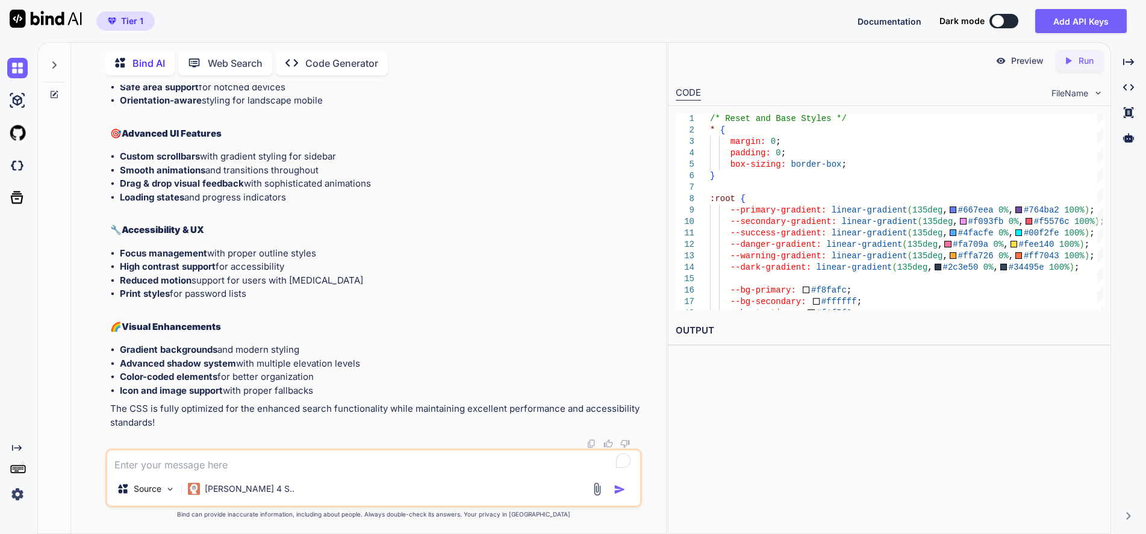
scroll to position [105838, 0]
click at [308, 458] on textarea at bounding box center [373, 461] width 533 height 22
click at [618, 485] on img "button" at bounding box center [620, 490] width 12 height 12
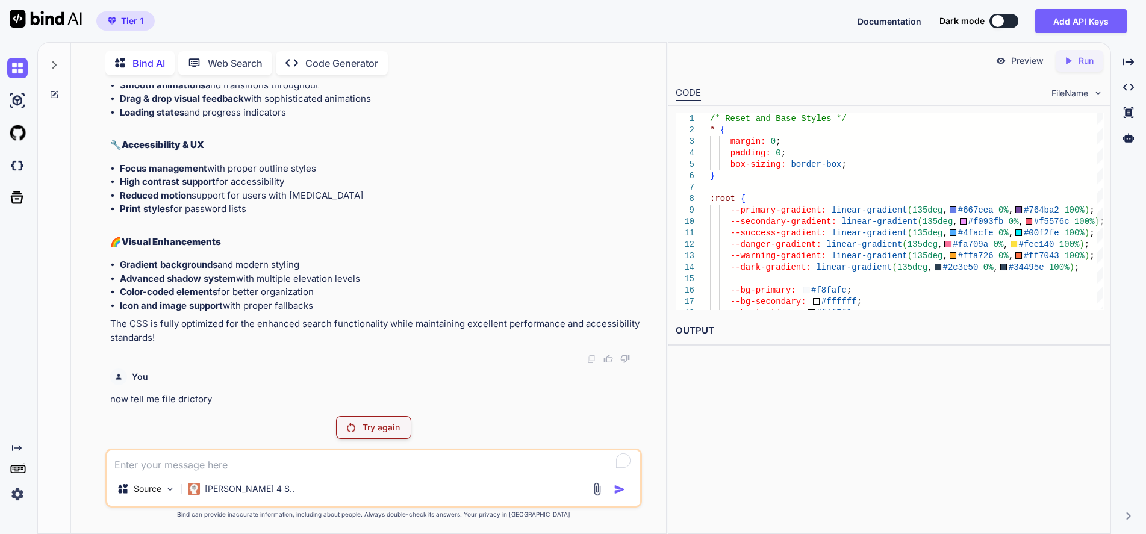
scroll to position [115064, 0]
click at [385, 421] on p "Try again" at bounding box center [380, 427] width 37 height 12
click at [387, 418] on div "Try again" at bounding box center [373, 427] width 75 height 23
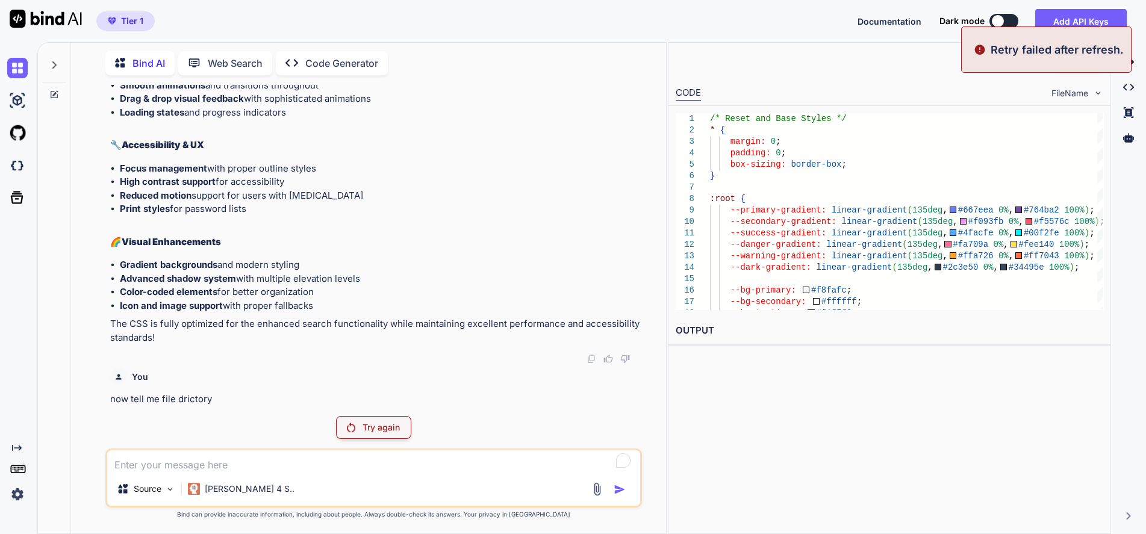
scroll to position [105941, 0]
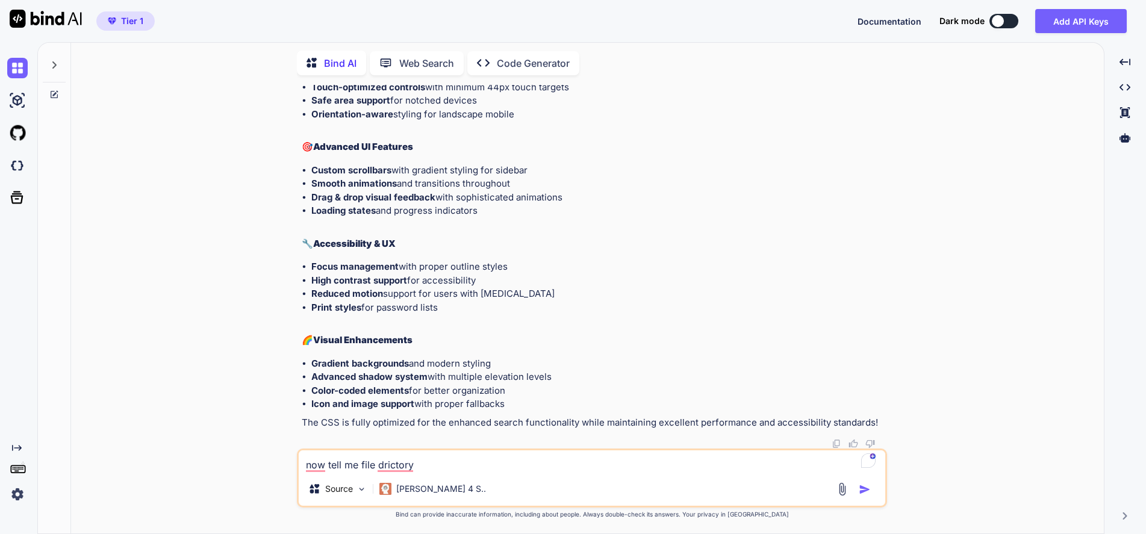
scroll to position [108108, 0]
click at [865, 482] on div at bounding box center [855, 489] width 40 height 14
click at [865, 493] on img "button" at bounding box center [865, 490] width 12 height 12
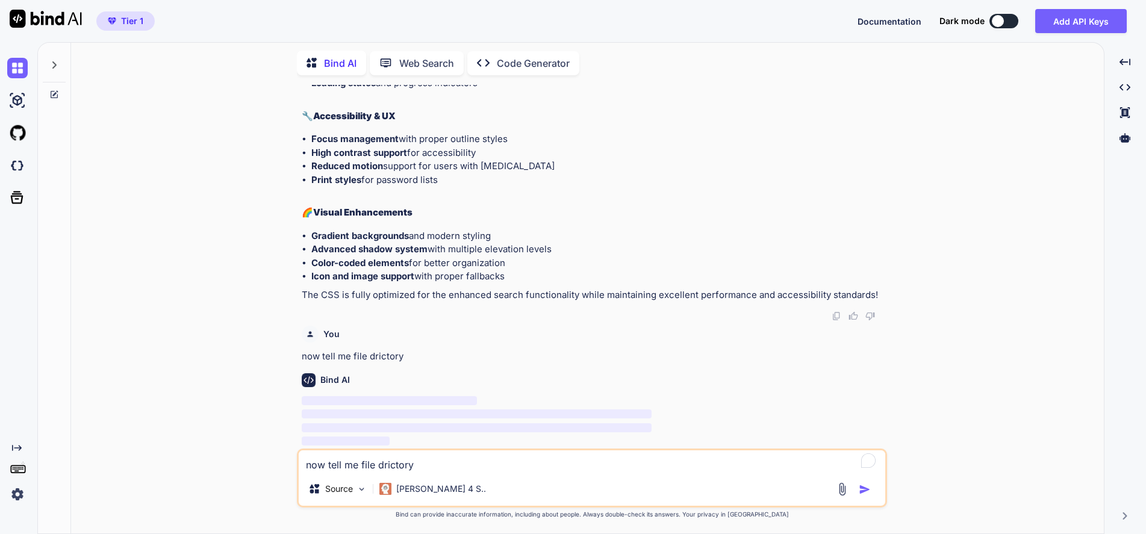
scroll to position [144753, 0]
type textarea "x"
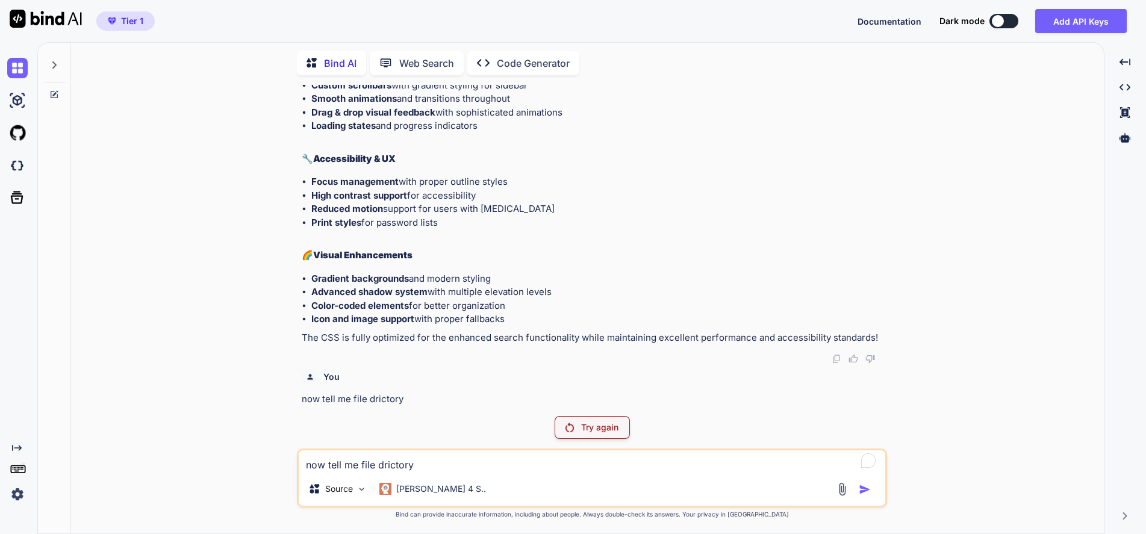
scroll to position [104629, 0]
click at [596, 429] on p "Try again" at bounding box center [599, 427] width 37 height 12
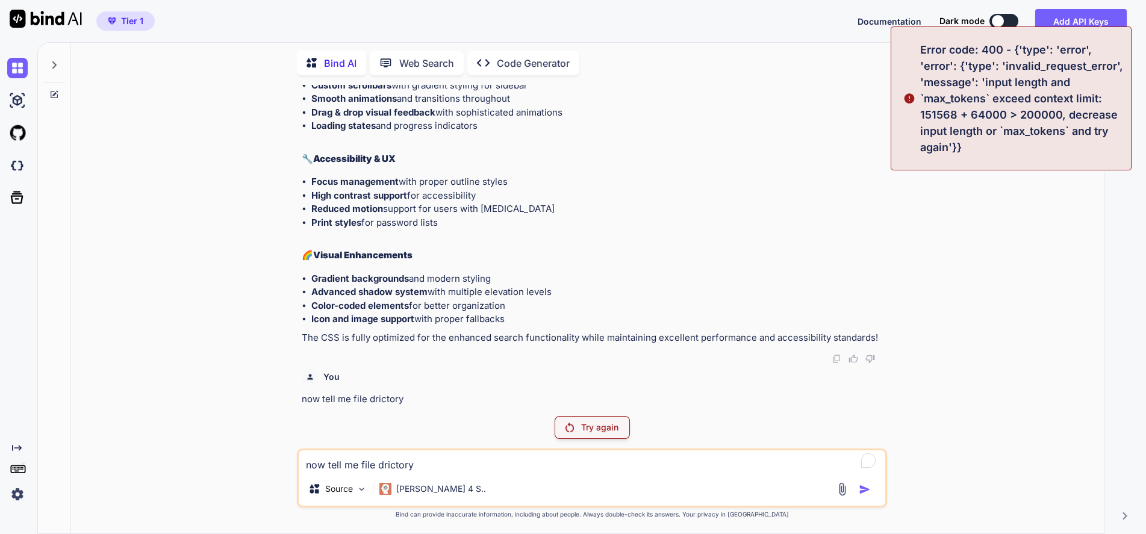
scroll to position [104177, 0]
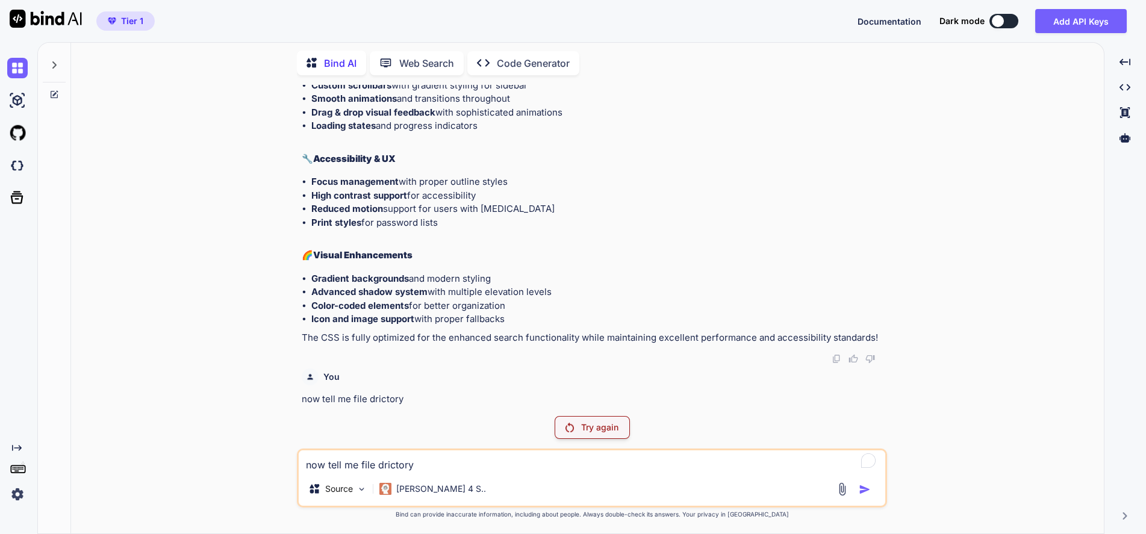
drag, startPoint x: 53, startPoint y: 45, endPoint x: 55, endPoint y: 74, distance: 29.0
click at [53, 49] on div at bounding box center [54, 62] width 23 height 42
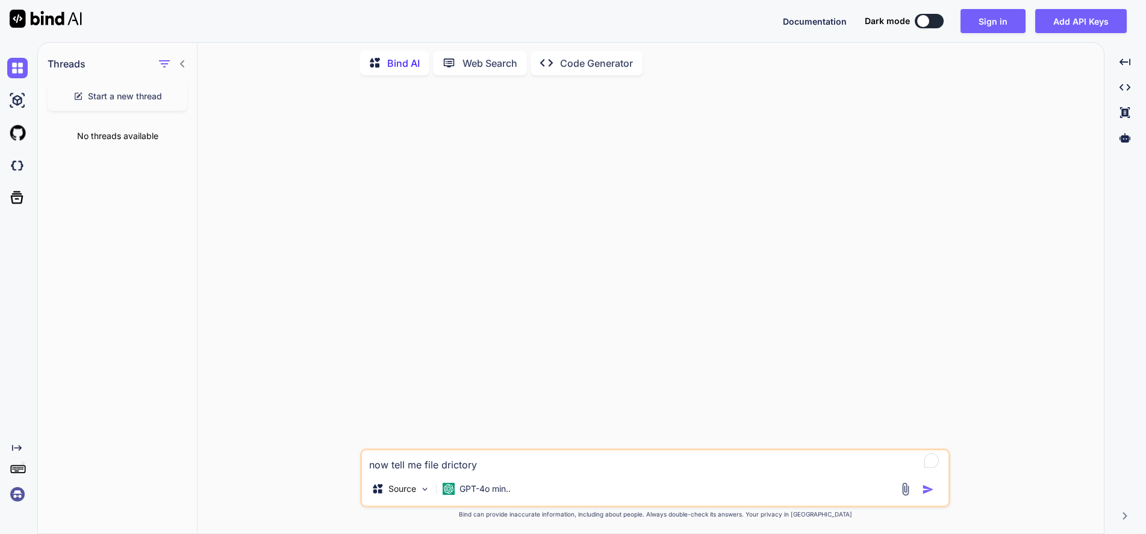
scroll to position [0, 0]
click at [999, 22] on button "Sign in" at bounding box center [992, 21] width 65 height 24
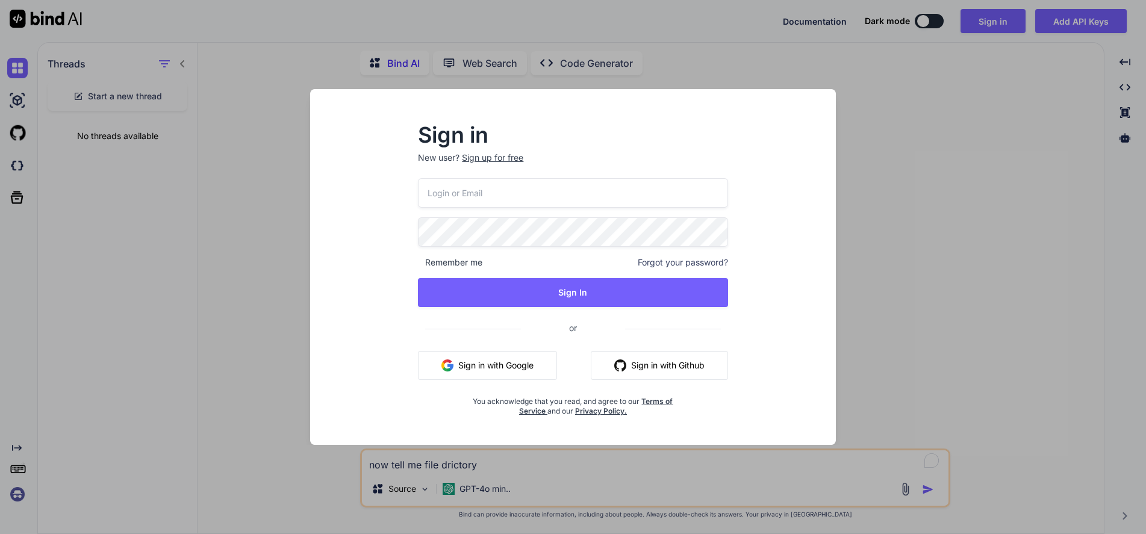
click at [515, 362] on button "Sign in with Google" at bounding box center [487, 365] width 139 height 29
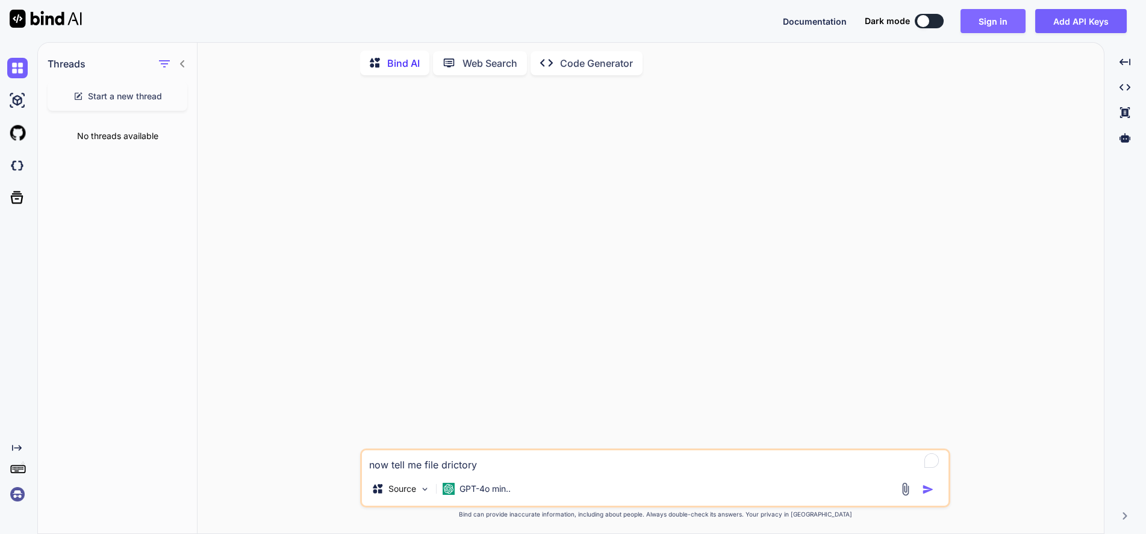
click at [1007, 17] on button "Sign in" at bounding box center [992, 21] width 65 height 24
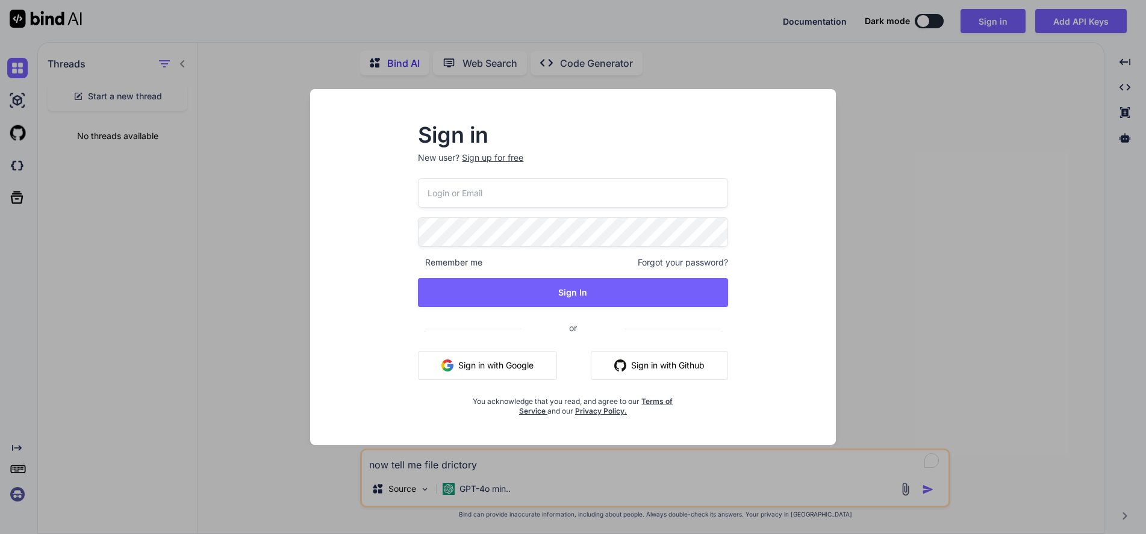
click at [506, 353] on button "Sign in with Google" at bounding box center [487, 365] width 139 height 29
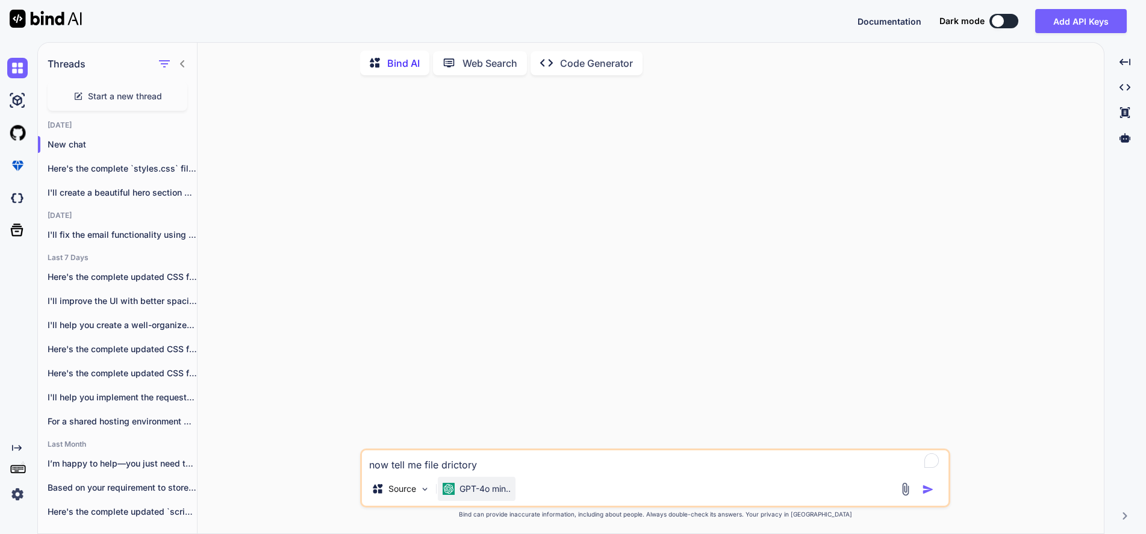
click at [486, 486] on p "GPT-4o min.." at bounding box center [484, 489] width 51 height 12
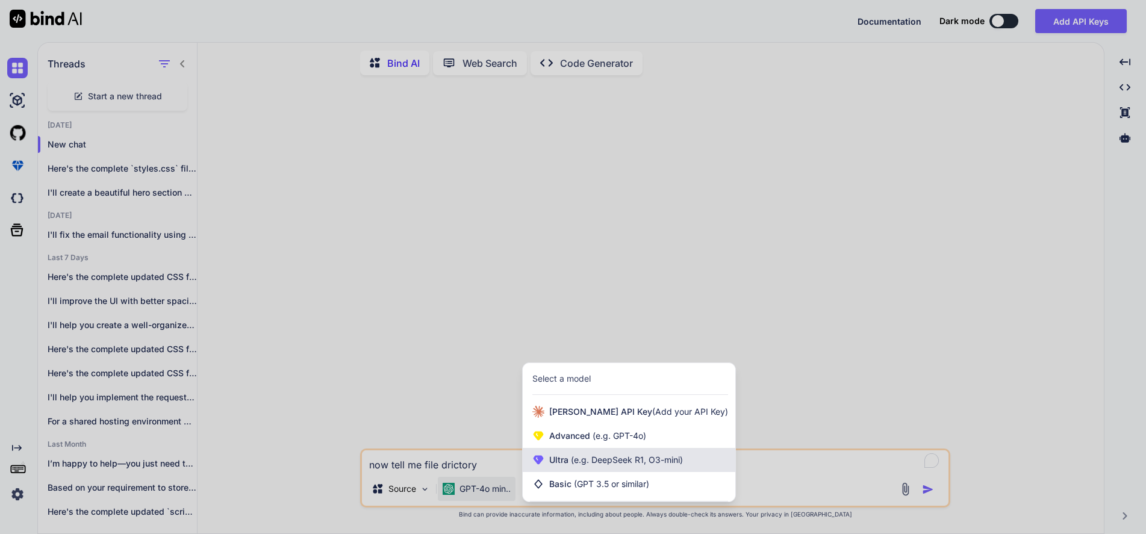
click at [582, 466] on div "Ultra (e.g. DeepSeek R1, O3-mini)" at bounding box center [629, 460] width 213 height 24
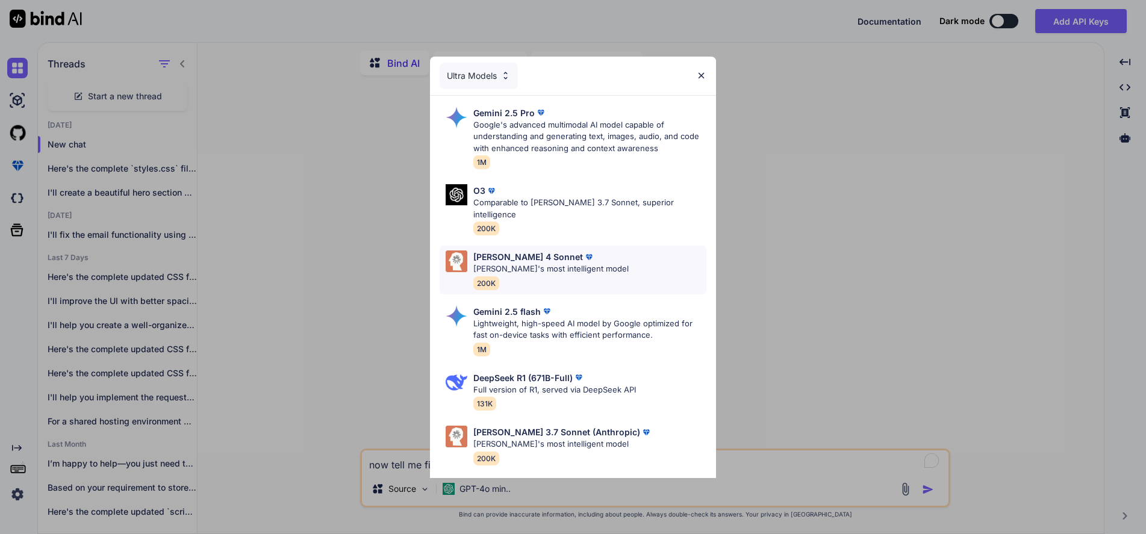
click at [557, 250] on div "[PERSON_NAME] 4 Sonnet" at bounding box center [550, 256] width 155 height 13
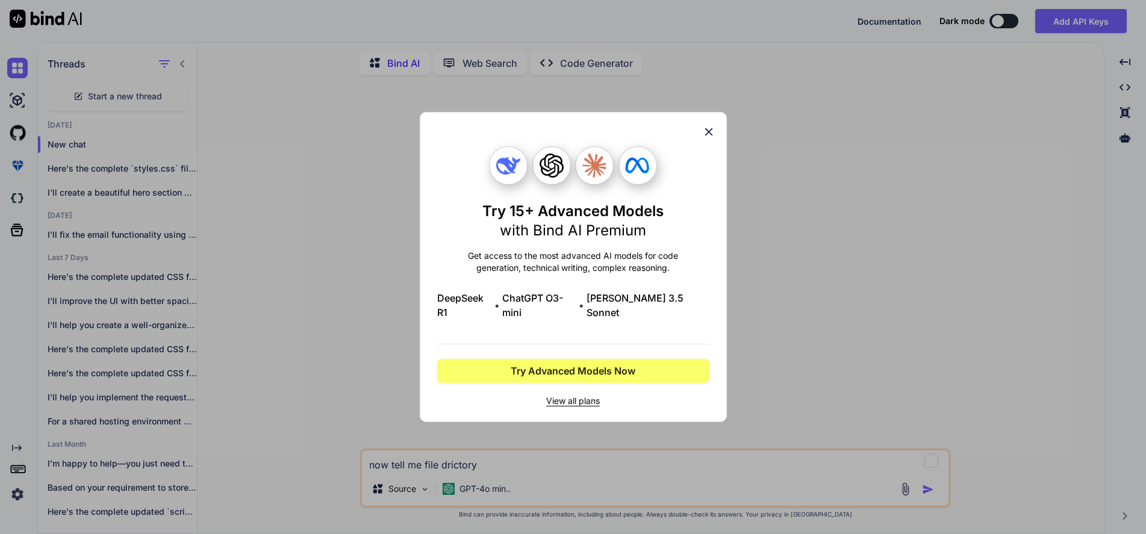
click at [810, 290] on div "Try 15+ Advanced Models with Bind AI Premium Get access to the most advanced AI…" at bounding box center [573, 267] width 1146 height 534
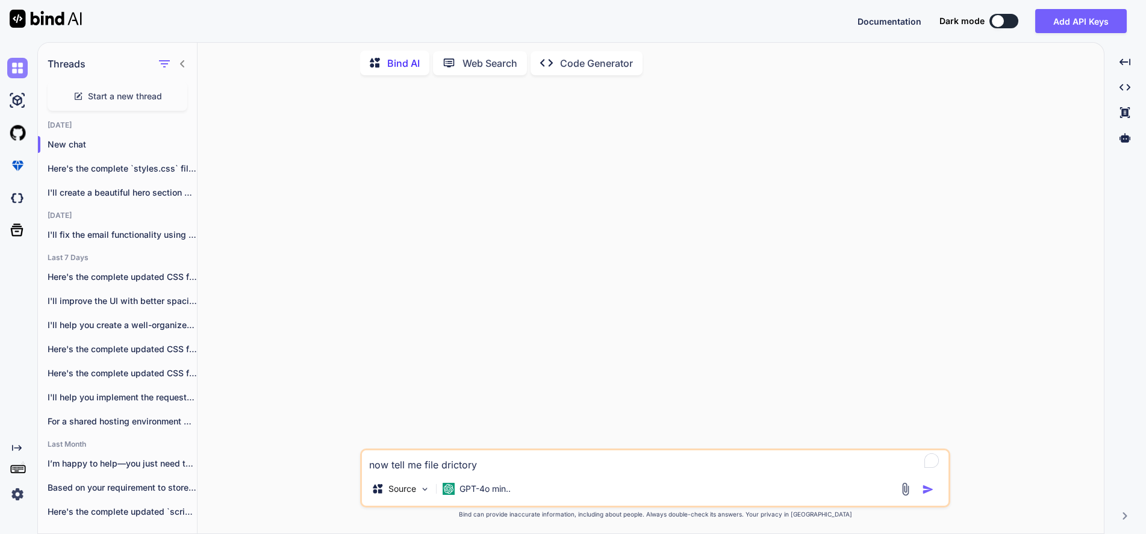
click at [14, 67] on img at bounding box center [17, 68] width 20 height 20
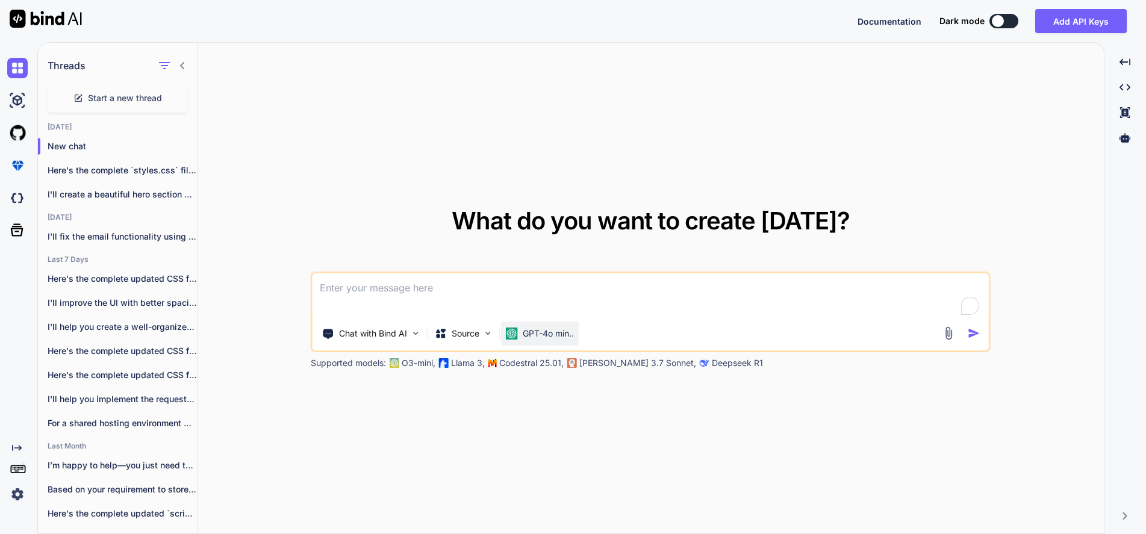
click at [524, 334] on p "GPT-4o min.." at bounding box center [548, 334] width 51 height 12
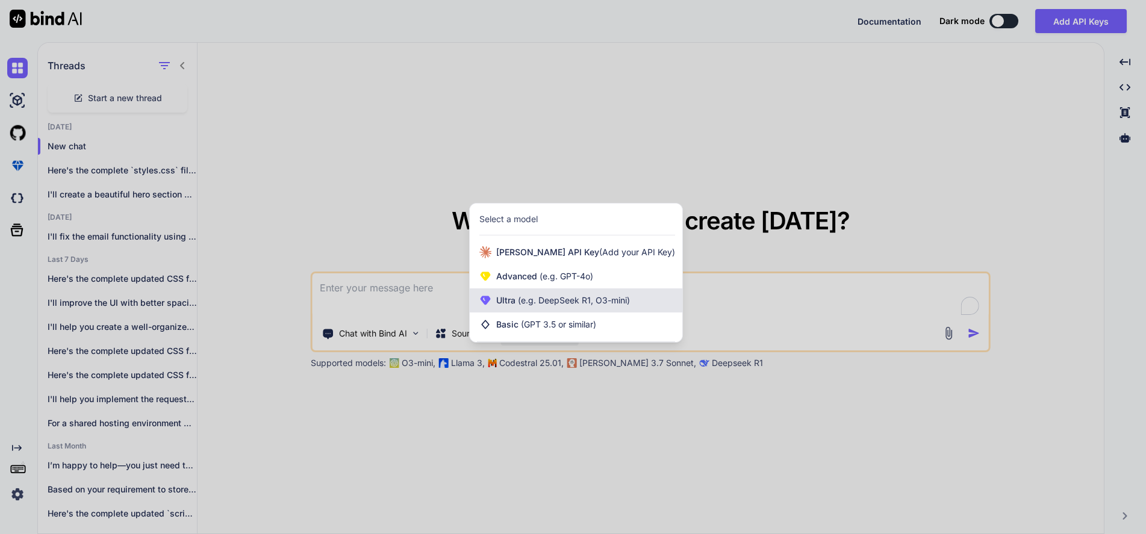
click at [542, 299] on span "(e.g. DeepSeek R1, O3-mini)" at bounding box center [572, 300] width 114 height 10
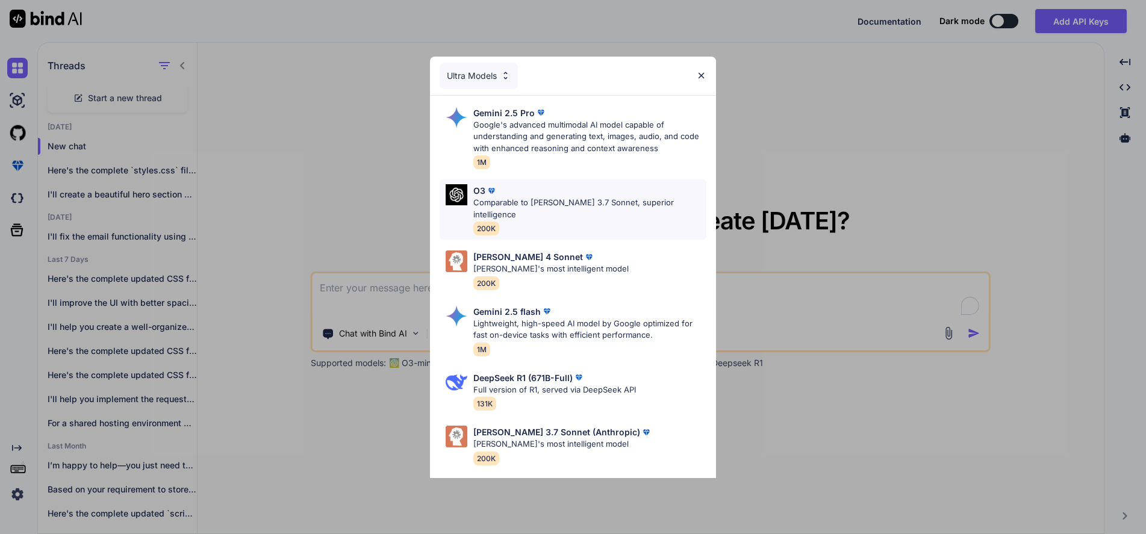
click at [535, 194] on div "O3" at bounding box center [590, 190] width 234 height 13
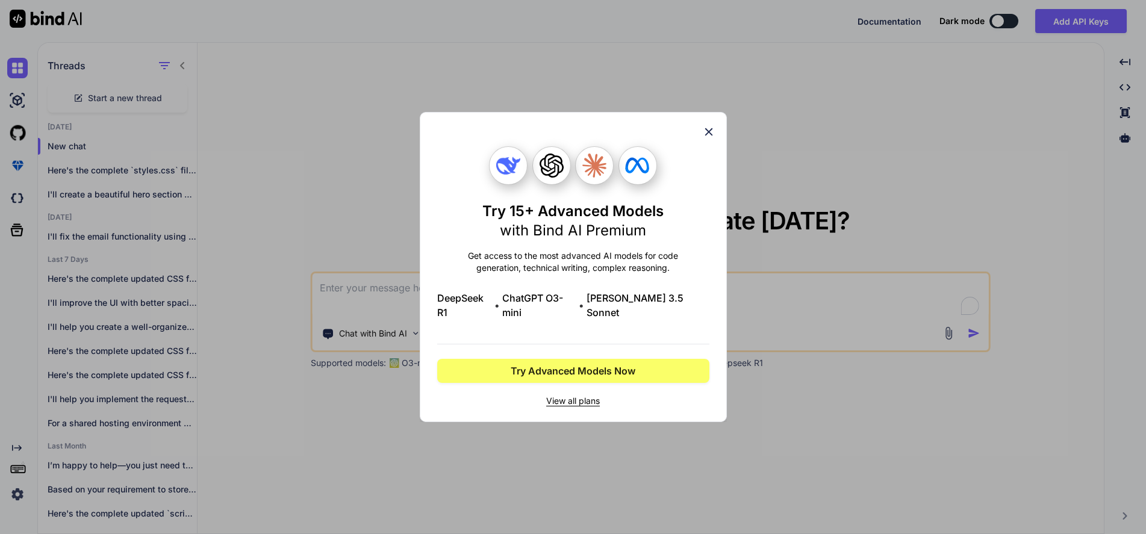
click at [714, 138] on icon at bounding box center [708, 131] width 13 height 13
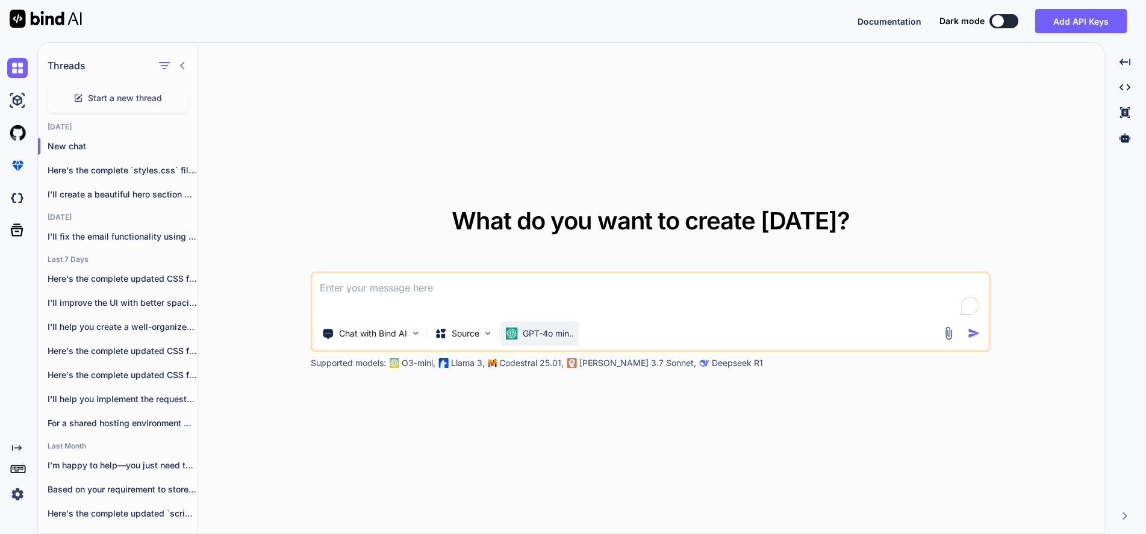
click at [539, 334] on p "GPT-4o min.." at bounding box center [548, 334] width 51 height 12
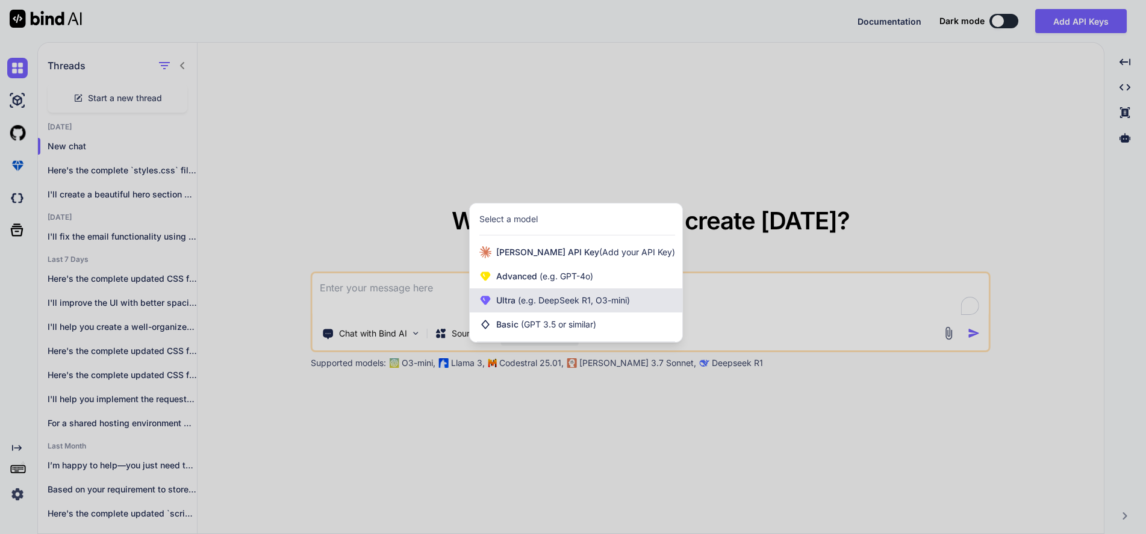
click at [546, 291] on div "Ultra (e.g. DeepSeek R1, O3-mini)" at bounding box center [576, 300] width 213 height 24
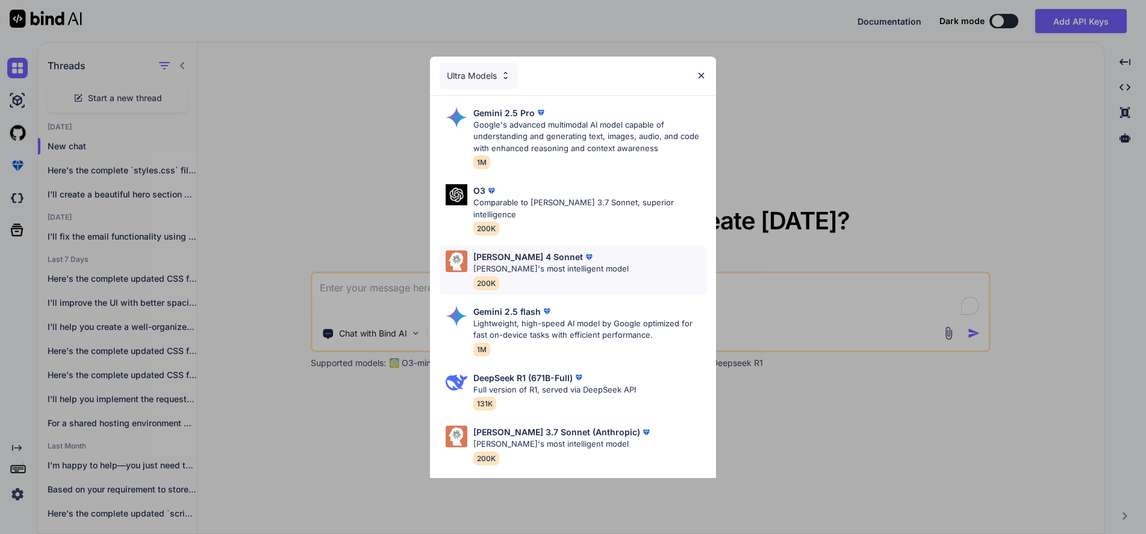
click at [522, 250] on p "[PERSON_NAME] 4 Sonnet" at bounding box center [528, 256] width 110 height 13
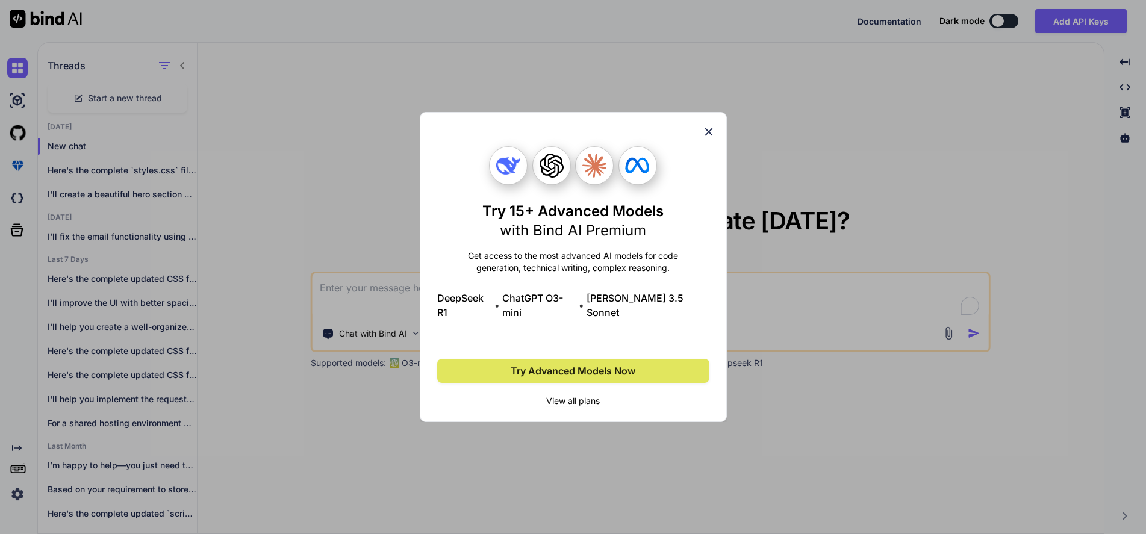
click at [639, 364] on button "Try Advanced Models Now" at bounding box center [573, 371] width 272 height 24
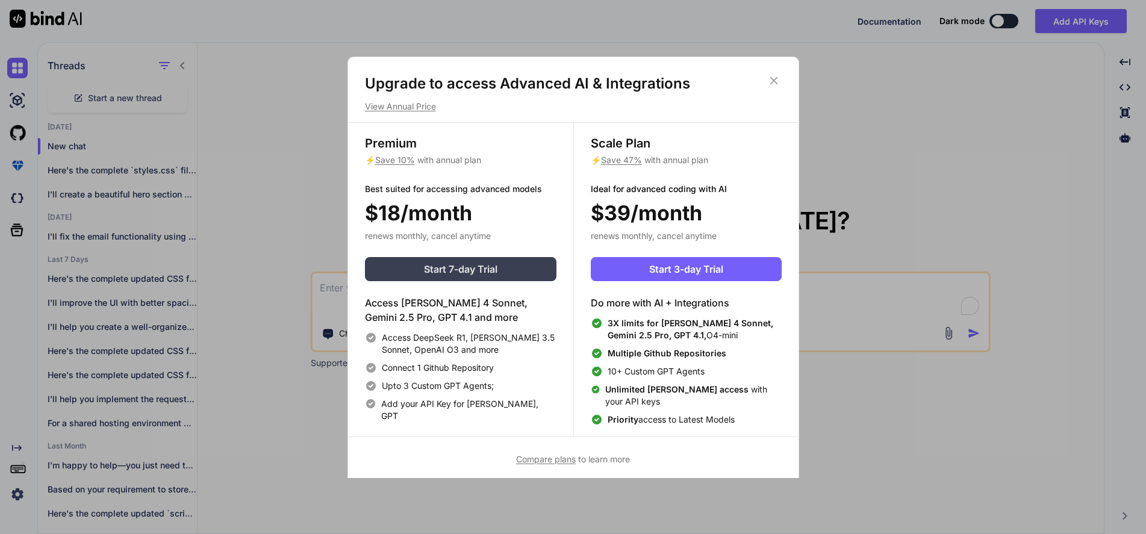
click at [490, 268] on span "Start 7-day Trial" at bounding box center [460, 269] width 73 height 14
